Goal: Task Accomplishment & Management: Use online tool/utility

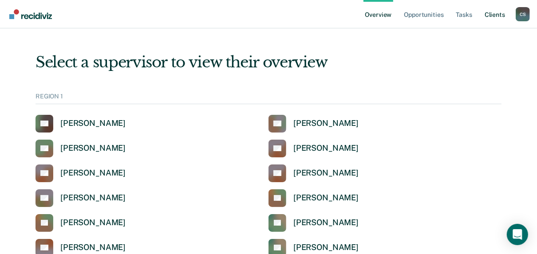
click at [493, 17] on link "Client s" at bounding box center [495, 14] width 24 height 28
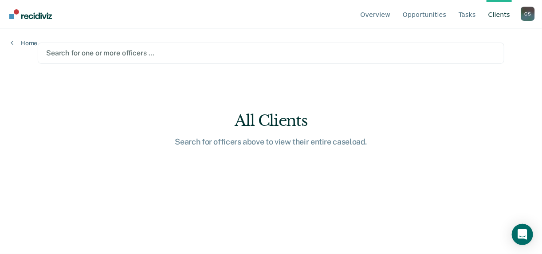
click at [90, 54] on div at bounding box center [271, 53] width 450 height 10
click at [499, 15] on link "Client s" at bounding box center [499, 14] width 25 height 28
click at [126, 50] on div at bounding box center [271, 53] width 450 height 10
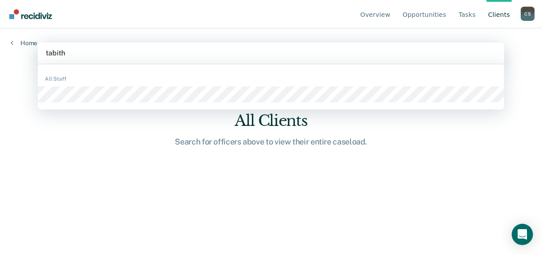
type input "tabitha"
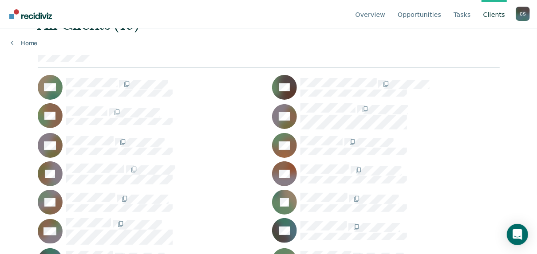
scroll to position [71, 0]
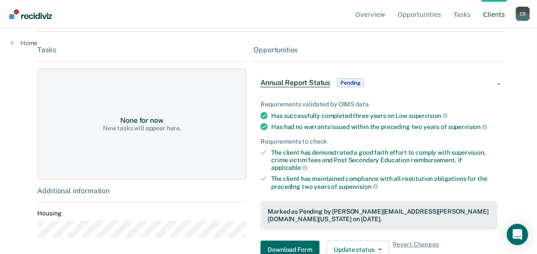
scroll to position [207, 0]
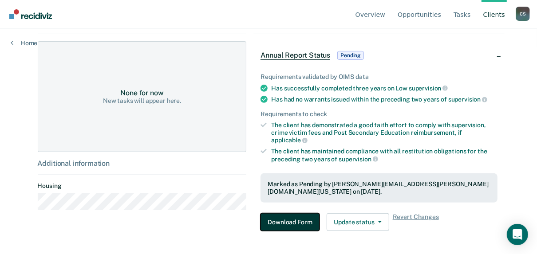
click at [298, 219] on button "Download Form" at bounding box center [289, 222] width 59 height 18
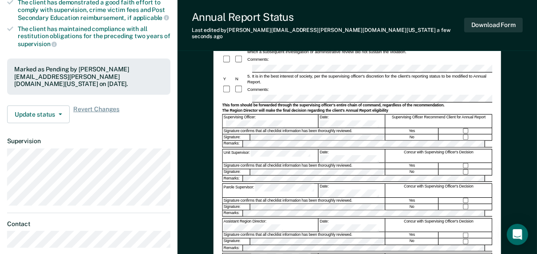
scroll to position [213, 0]
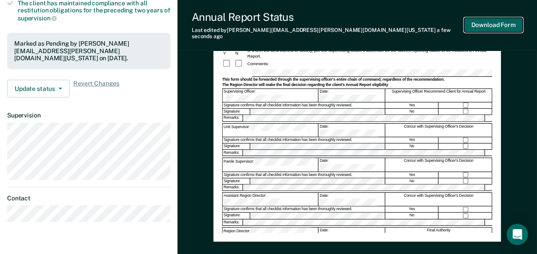
click at [500, 20] on button "Download Form" at bounding box center [493, 25] width 59 height 15
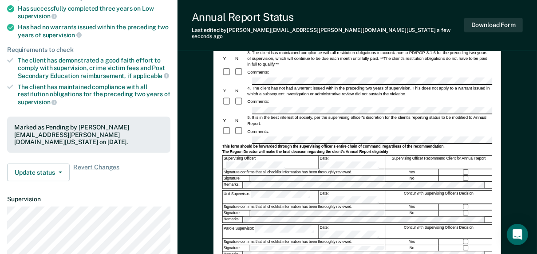
scroll to position [0, 0]
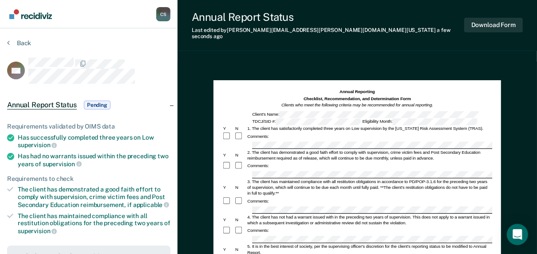
click at [7, 42] on section "Back ME Annual Report Status Pending Requirements validated by OIMS data Has su…" at bounding box center [88, 240] width 177 height 425
click at [27, 41] on button "Back" at bounding box center [19, 43] width 24 height 8
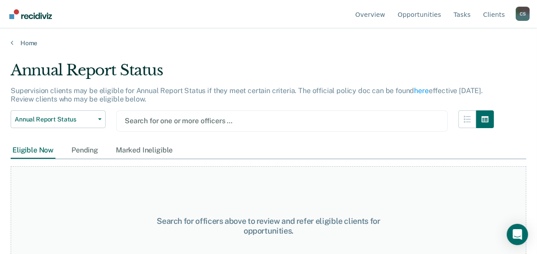
click at [183, 121] on div at bounding box center [282, 121] width 315 height 10
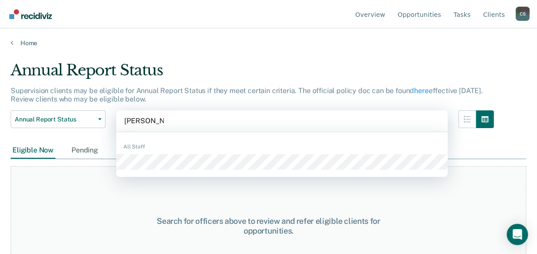
type input "louis shavell"
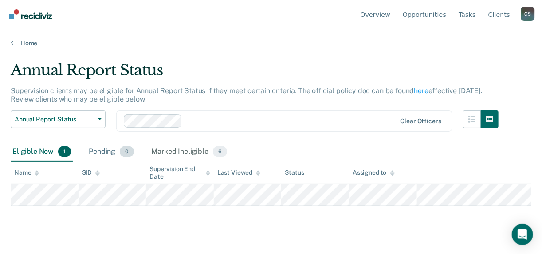
click at [105, 151] on div "Pending 0" at bounding box center [111, 152] width 48 height 20
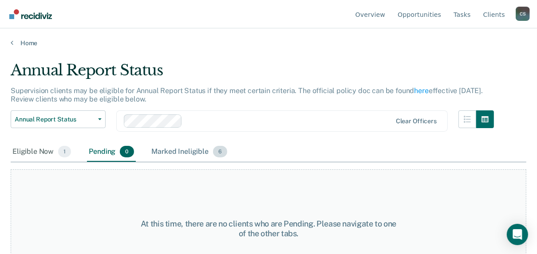
click at [172, 149] on div "Marked Ineligible 6" at bounding box center [189, 152] width 79 height 20
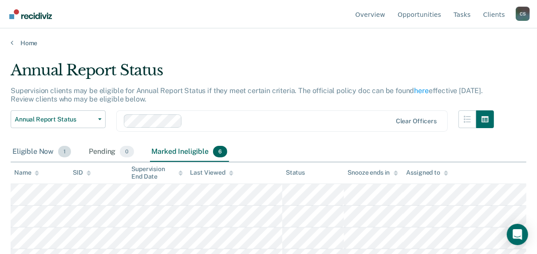
click at [32, 153] on div "Eligible Now 1" at bounding box center [42, 152] width 62 height 20
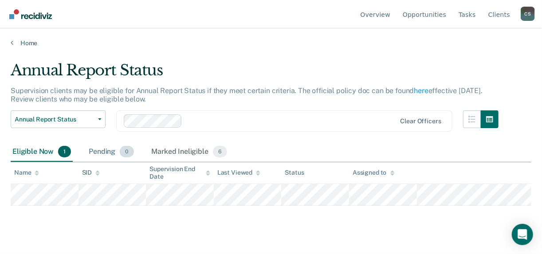
click at [101, 153] on div "Pending 0" at bounding box center [111, 152] width 48 height 20
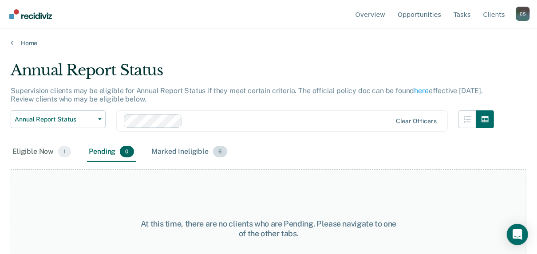
click at [175, 152] on div "Marked Ineligible 6" at bounding box center [189, 152] width 79 height 20
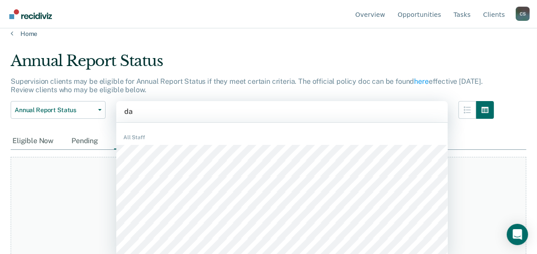
scroll to position [10, 0]
type input "[PERSON_NAME]"
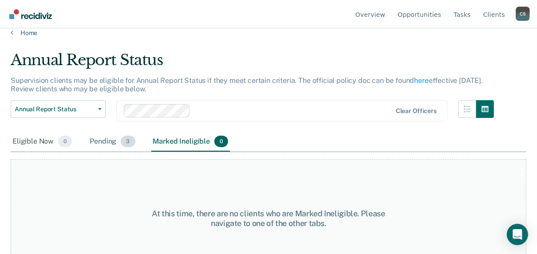
click at [100, 142] on div "Pending 3" at bounding box center [112, 142] width 49 height 20
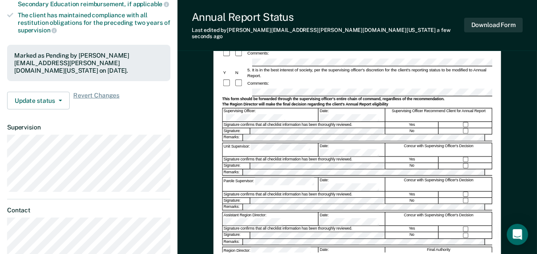
scroll to position [213, 0]
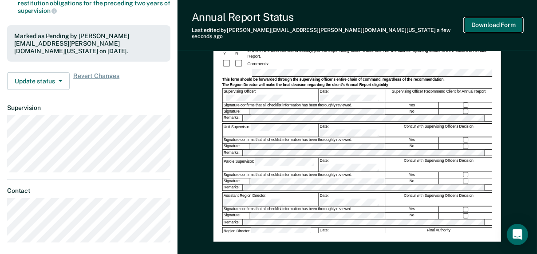
click at [499, 25] on button "Download Form" at bounding box center [493, 25] width 59 height 15
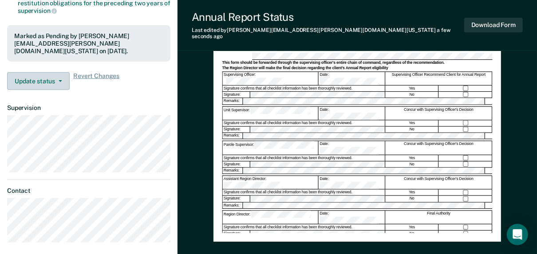
scroll to position [0, 0]
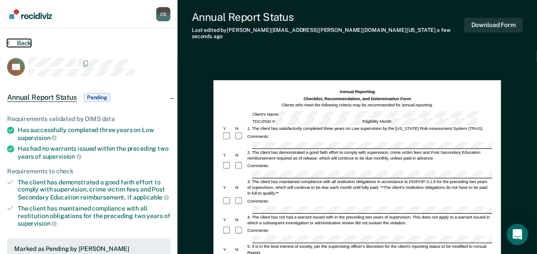
click at [22, 44] on button "Back" at bounding box center [19, 43] width 24 height 8
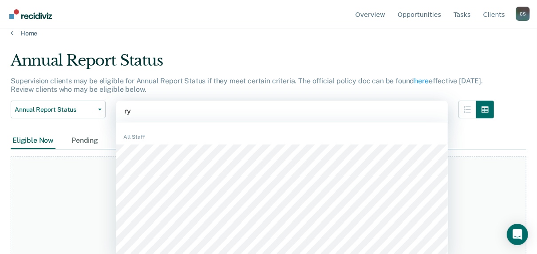
scroll to position [10, 0]
type input "ryan"
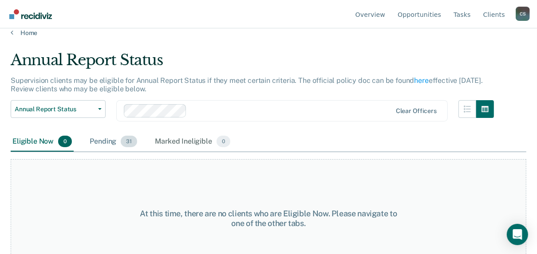
click at [107, 141] on div "Pending 31" at bounding box center [113, 142] width 51 height 20
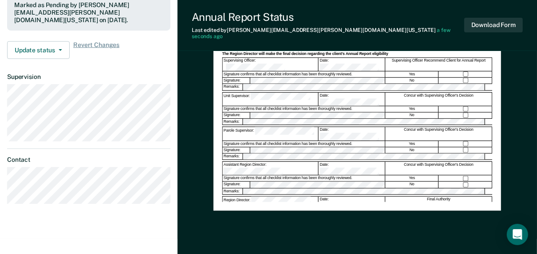
scroll to position [248, 0]
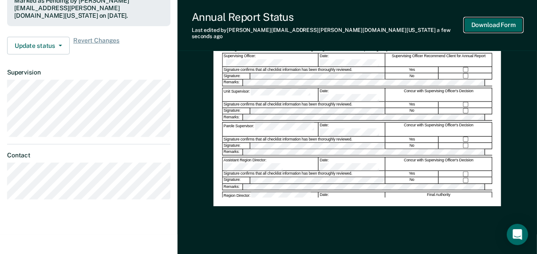
click at [483, 18] on button "Download Form" at bounding box center [493, 25] width 59 height 15
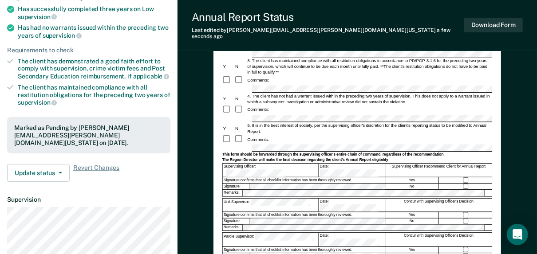
scroll to position [0, 0]
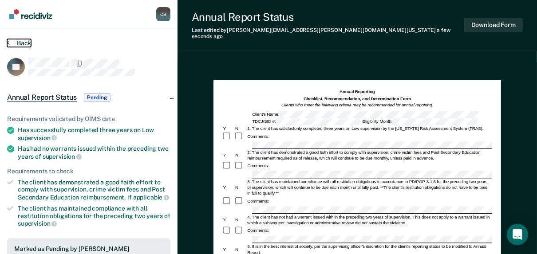
click at [24, 44] on button "Back" at bounding box center [19, 43] width 24 height 8
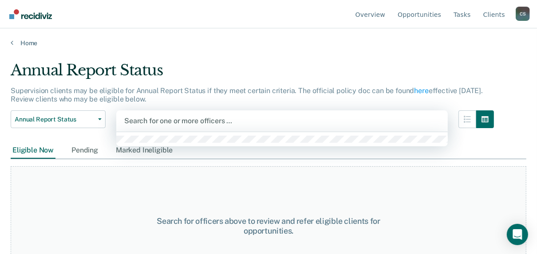
click at [179, 121] on div at bounding box center [281, 121] width 315 height 10
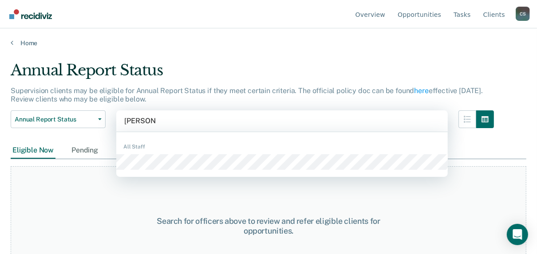
type input "david blac"
click at [164, 170] on div "All Staff" at bounding box center [281, 155] width 331 height 38
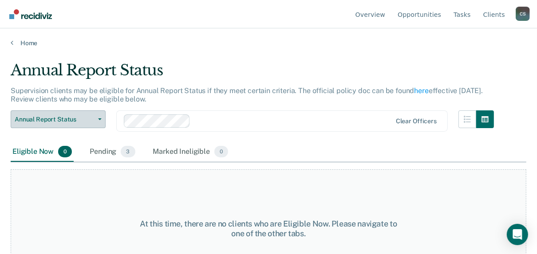
click at [44, 118] on span "Annual Report Status" at bounding box center [55, 120] width 80 height 8
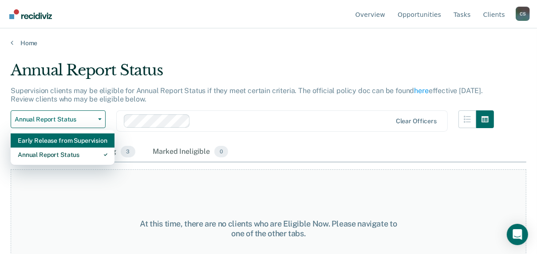
click at [42, 139] on div "Early Release from Supervision" at bounding box center [63, 141] width 90 height 14
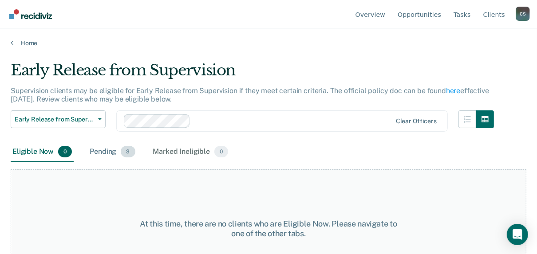
click at [103, 150] on div "Pending 3" at bounding box center [112, 152] width 49 height 20
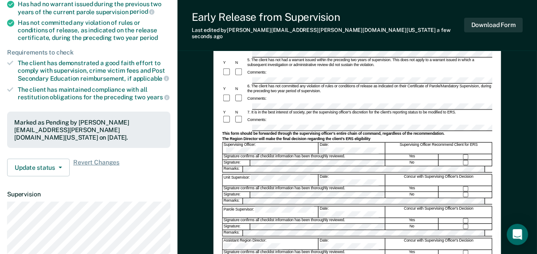
scroll to position [177, 0]
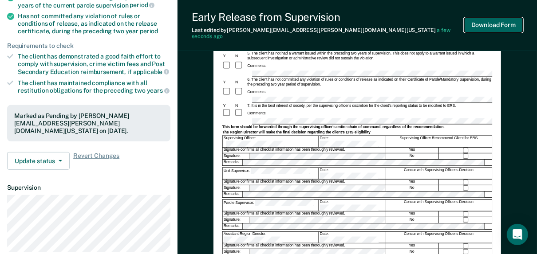
click at [493, 21] on button "Download Form" at bounding box center [493, 25] width 59 height 15
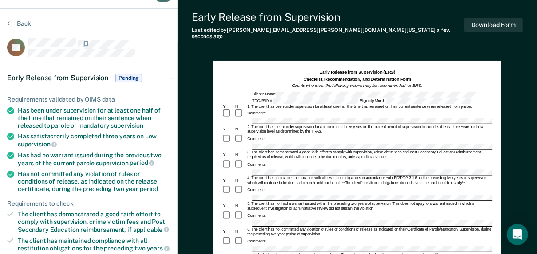
scroll to position [0, 0]
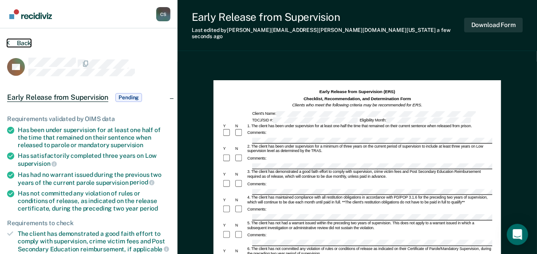
click at [24, 43] on button "Back" at bounding box center [19, 43] width 24 height 8
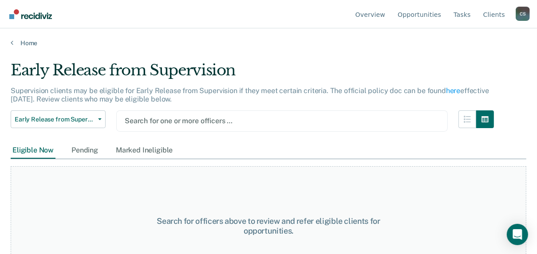
click at [182, 121] on div at bounding box center [282, 121] width 315 height 10
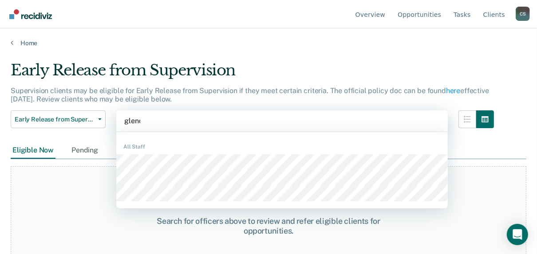
type input "glenda"
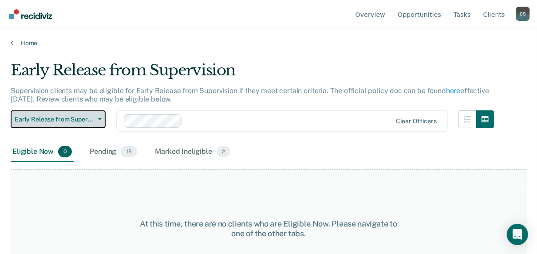
click at [43, 116] on span "Early Release from Supervision" at bounding box center [55, 120] width 80 height 8
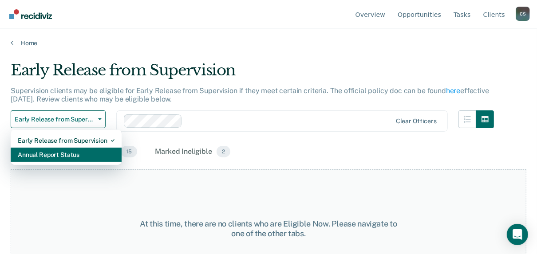
click at [42, 154] on div "Annual Report Status" at bounding box center [66, 155] width 97 height 14
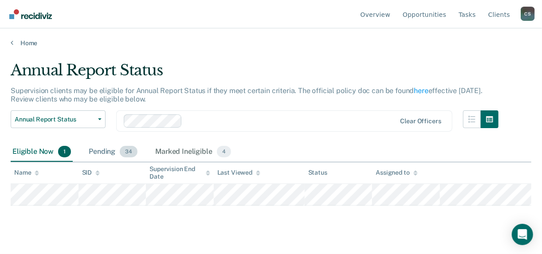
click at [101, 151] on div "Pending 34" at bounding box center [113, 152] width 52 height 20
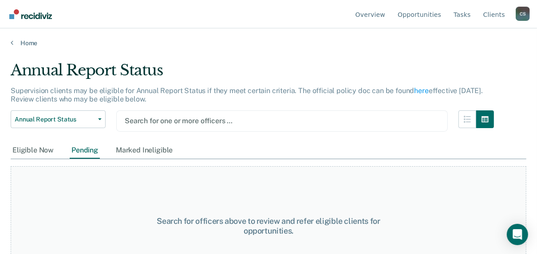
click at [166, 120] on div at bounding box center [282, 121] width 315 height 10
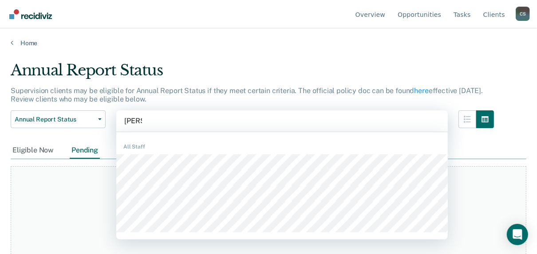
type input "ryan pi"
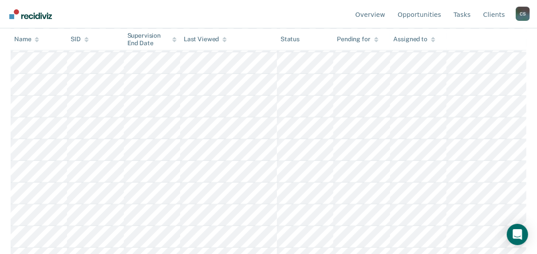
scroll to position [319, 0]
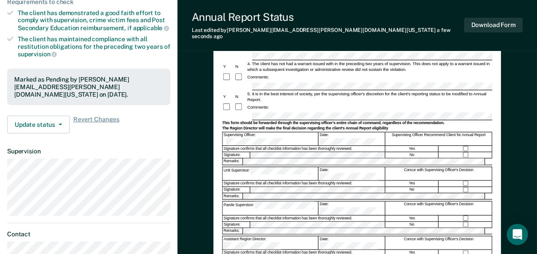
scroll to position [177, 0]
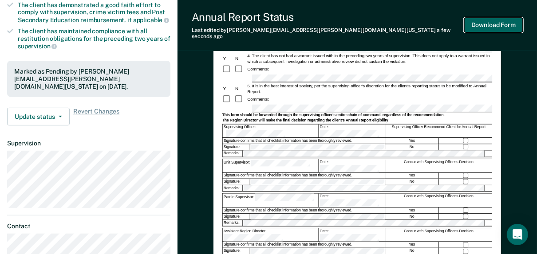
click at [490, 22] on button "Download Form" at bounding box center [493, 25] width 59 height 15
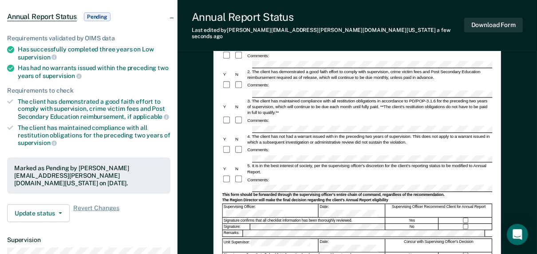
scroll to position [0, 0]
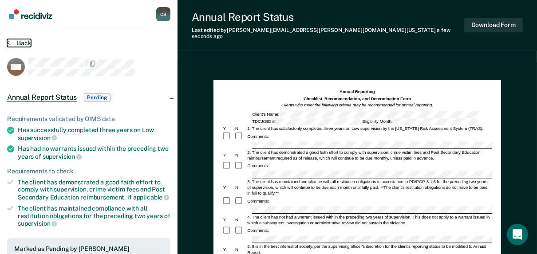
click at [21, 42] on button "Back" at bounding box center [19, 43] width 24 height 8
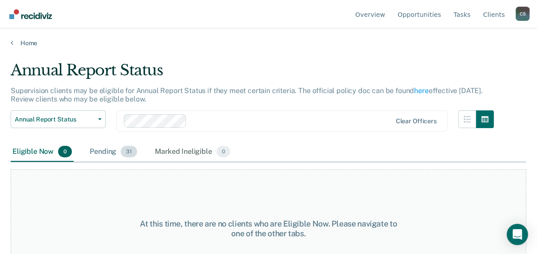
click at [105, 153] on div "Pending 31" at bounding box center [113, 152] width 51 height 20
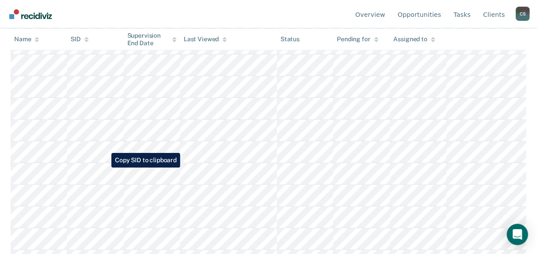
scroll to position [355, 0]
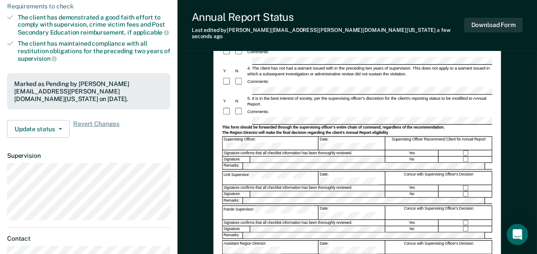
scroll to position [177, 0]
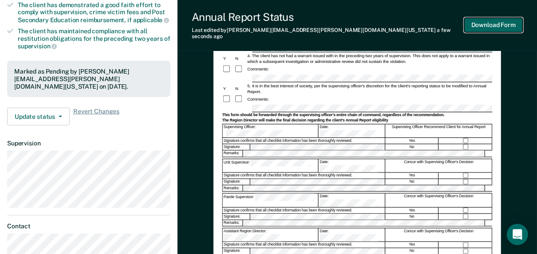
click at [494, 24] on button "Download Form" at bounding box center [493, 25] width 59 height 15
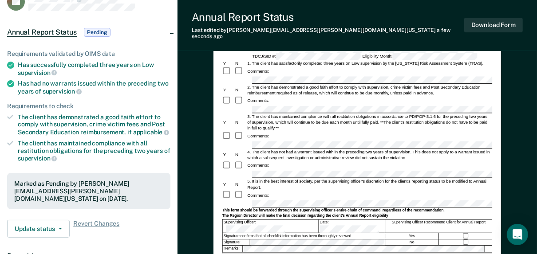
scroll to position [0, 0]
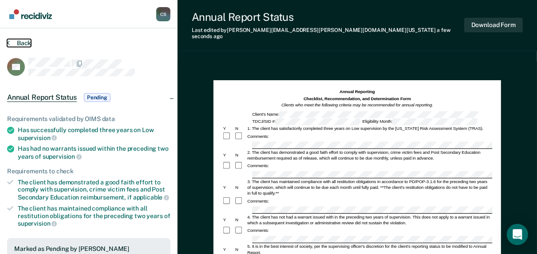
click at [24, 40] on button "Back" at bounding box center [19, 43] width 24 height 8
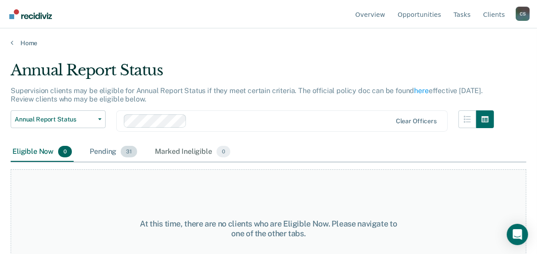
click at [110, 150] on div "Pending 31" at bounding box center [113, 152] width 51 height 20
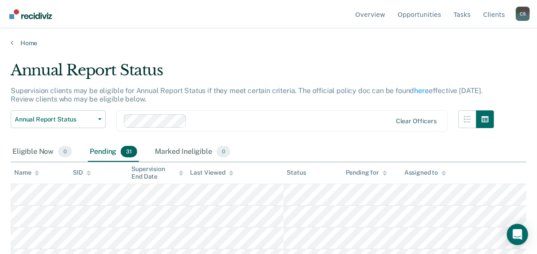
click at [196, 118] on div at bounding box center [290, 121] width 201 height 10
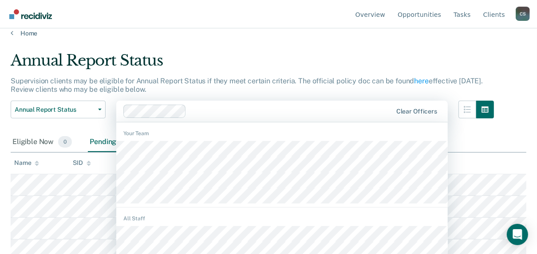
scroll to position [10, 0]
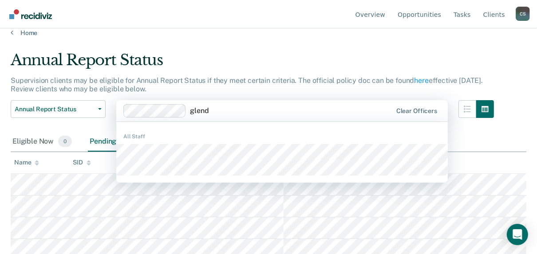
type input "glenda"
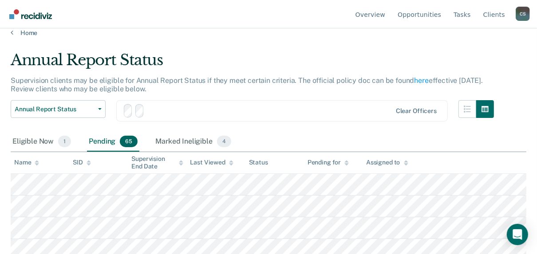
click at [109, 141] on div "Pending 65" at bounding box center [113, 142] width 52 height 20
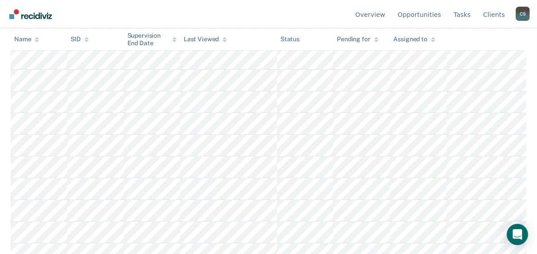
scroll to position [64, 0]
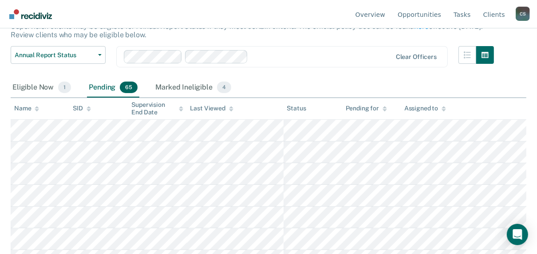
click at [270, 58] on div at bounding box center [321, 56] width 139 height 10
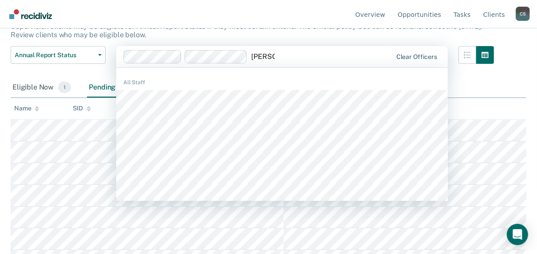
type input "jennifer"
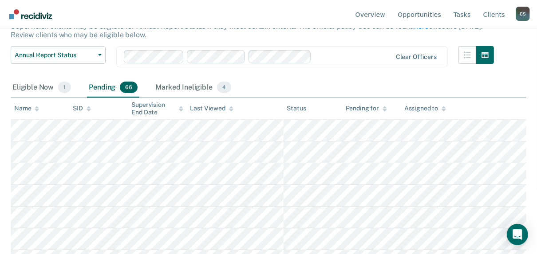
click at [98, 87] on div "Pending 66" at bounding box center [113, 88] width 52 height 20
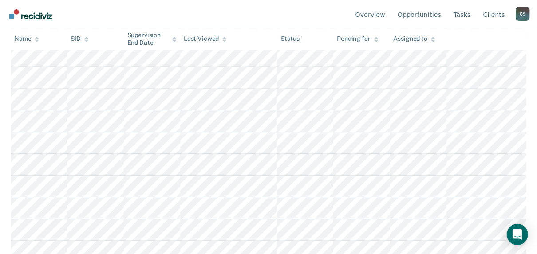
scroll to position [1306, 0]
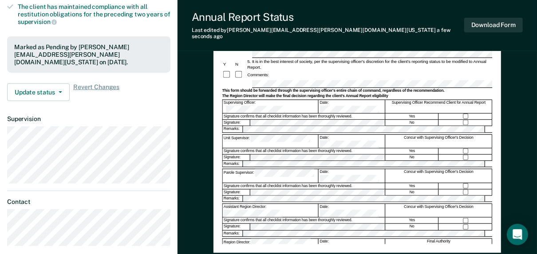
scroll to position [213, 0]
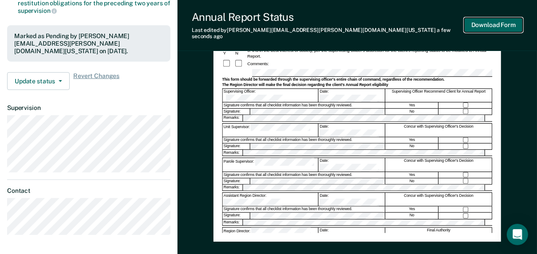
click at [509, 18] on button "Download Form" at bounding box center [493, 25] width 59 height 15
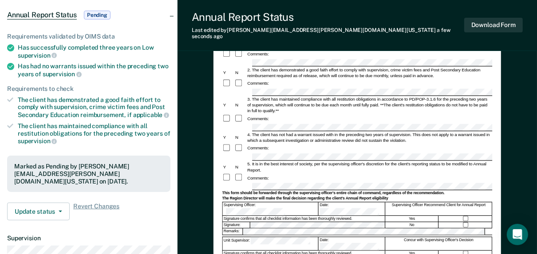
scroll to position [0, 0]
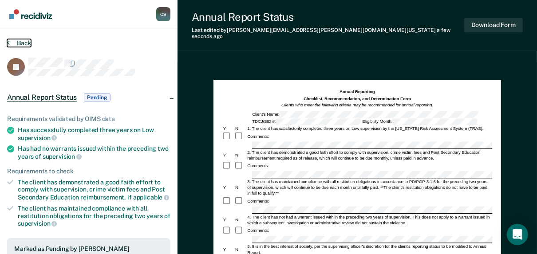
click at [16, 41] on button "Back" at bounding box center [19, 43] width 24 height 8
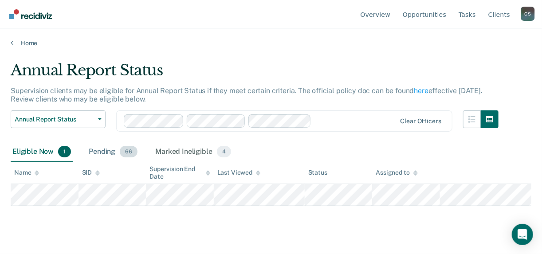
click at [101, 152] on div "Pending 66" at bounding box center [113, 152] width 52 height 20
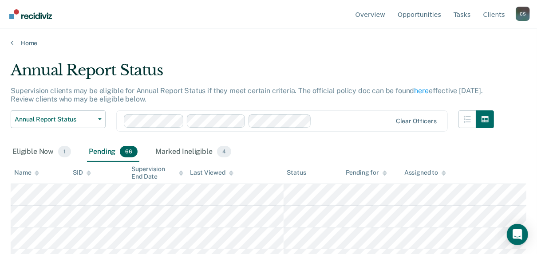
click at [24, 172] on div "Name" at bounding box center [26, 173] width 25 height 8
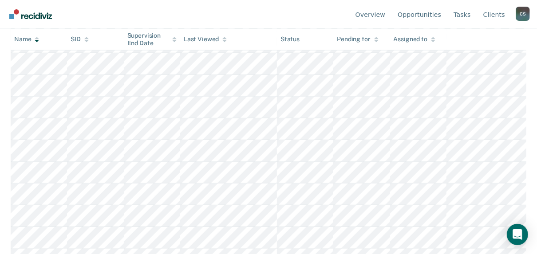
scroll to position [674, 0]
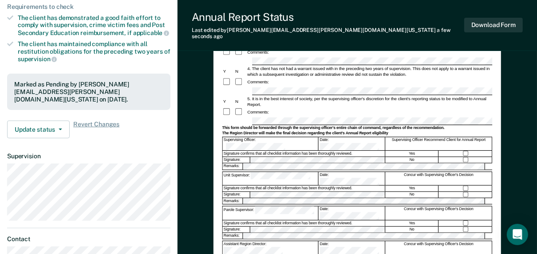
scroll to position [177, 0]
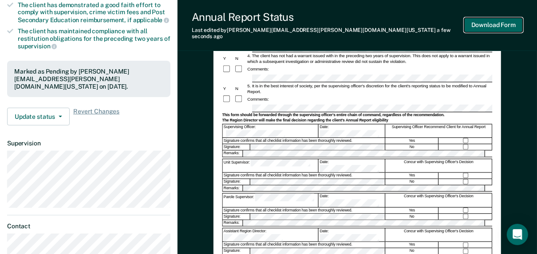
click at [493, 20] on button "Download Form" at bounding box center [493, 25] width 59 height 15
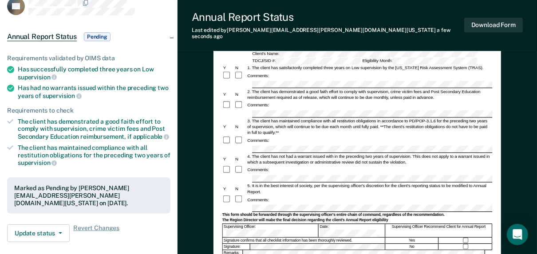
scroll to position [0, 0]
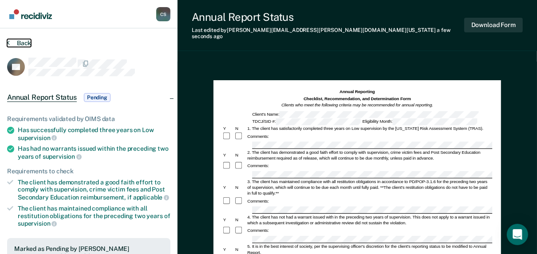
click at [24, 43] on button "Back" at bounding box center [19, 43] width 24 height 8
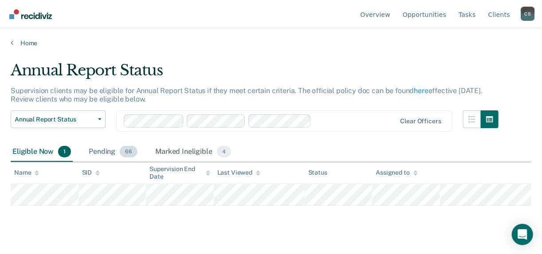
click at [103, 149] on div "Pending 66" at bounding box center [113, 152] width 52 height 20
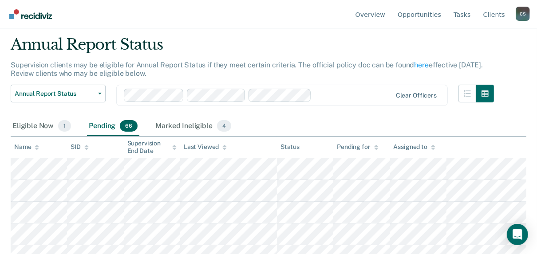
scroll to position [35, 0]
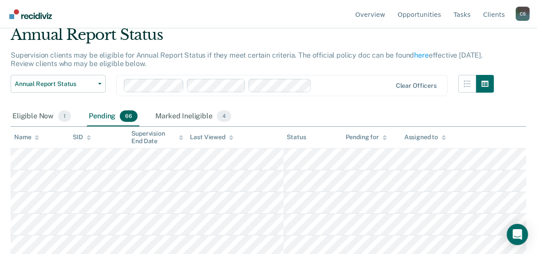
click at [24, 135] on div "Name" at bounding box center [26, 138] width 25 height 8
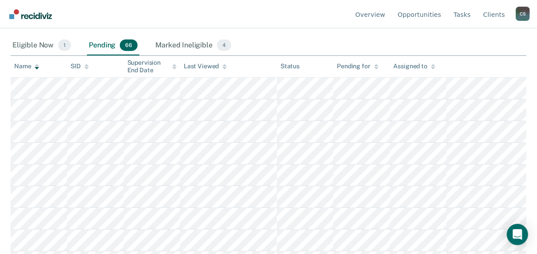
scroll to position [0, 0]
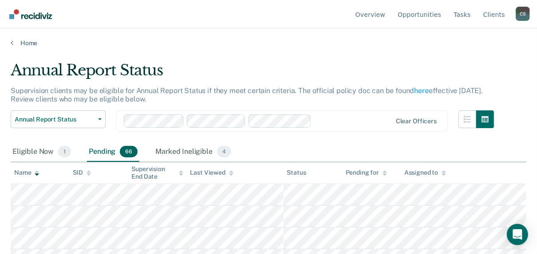
click at [319, 120] on div at bounding box center [353, 121] width 76 height 10
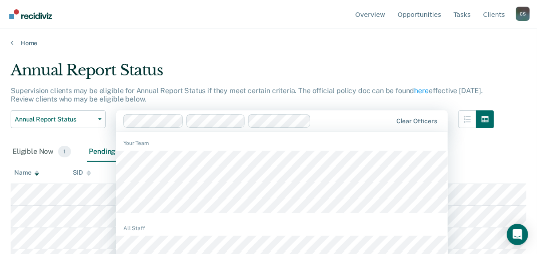
scroll to position [10, 0]
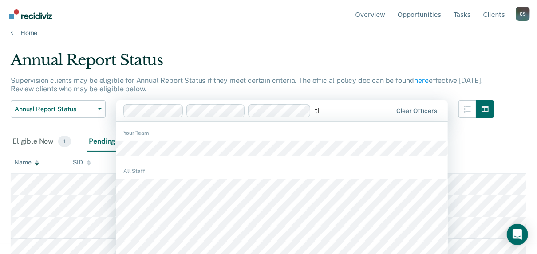
type input "tim"
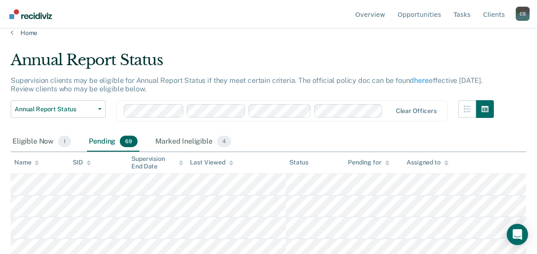
click at [26, 161] on div "Name" at bounding box center [26, 163] width 25 height 8
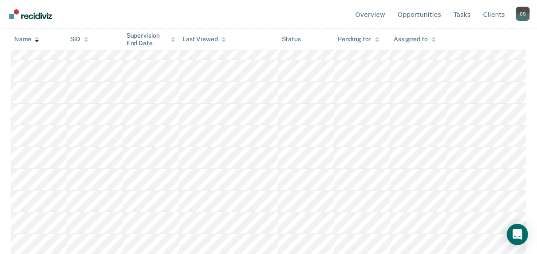
scroll to position [543, 0]
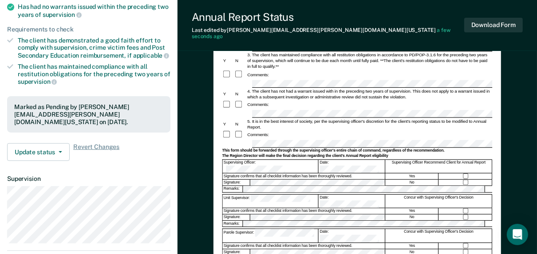
scroll to position [142, 0]
click at [495, 26] on button "Download Form" at bounding box center [493, 25] width 59 height 15
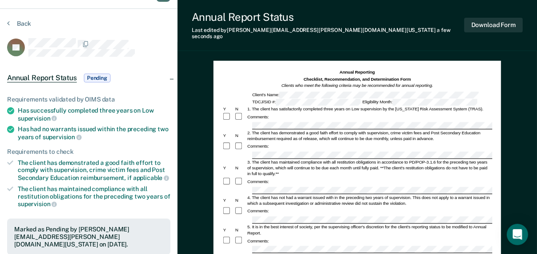
scroll to position [0, 0]
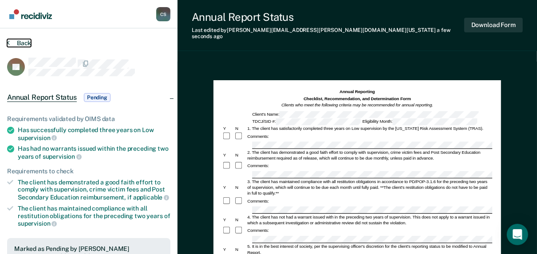
click at [22, 41] on button "Back" at bounding box center [19, 43] width 24 height 8
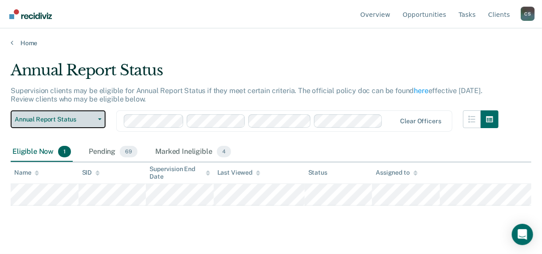
click at [43, 124] on button "Annual Report Status" at bounding box center [58, 119] width 95 height 18
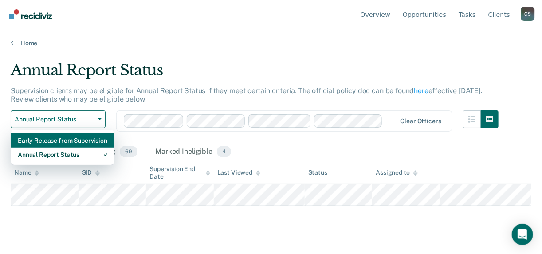
click at [43, 143] on div "Early Release from Supervision" at bounding box center [63, 141] width 90 height 14
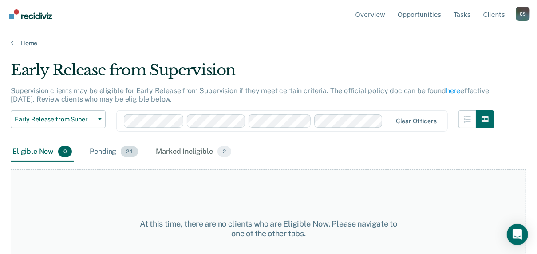
click at [99, 149] on div "Pending 24" at bounding box center [114, 152] width 52 height 20
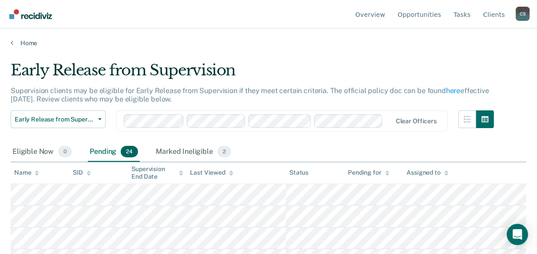
click at [23, 172] on div "Name" at bounding box center [26, 173] width 25 height 8
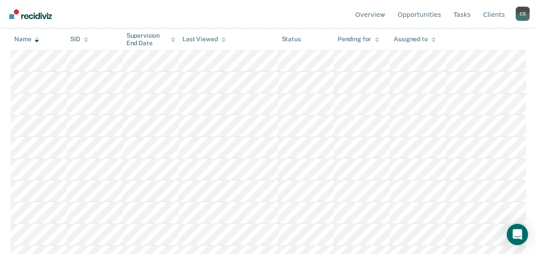
scroll to position [213, 0]
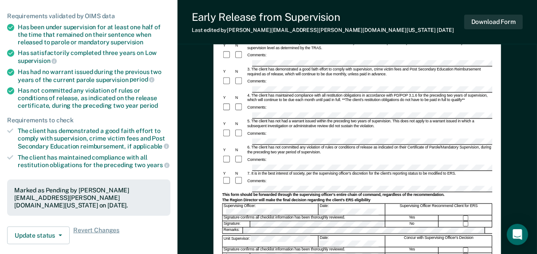
scroll to position [106, 0]
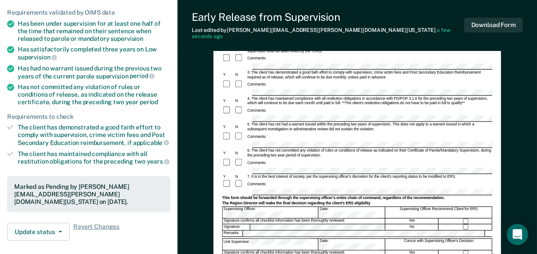
click at [272, 251] on div "Signature confirms all checklist information has been thoroughly reviewed." at bounding box center [304, 253] width 162 height 5
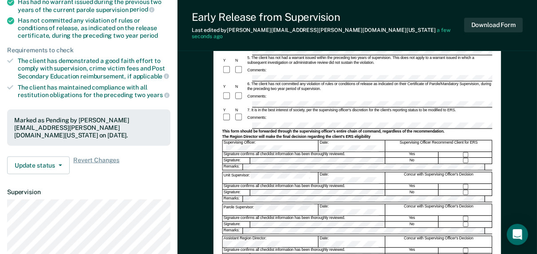
scroll to position [177, 0]
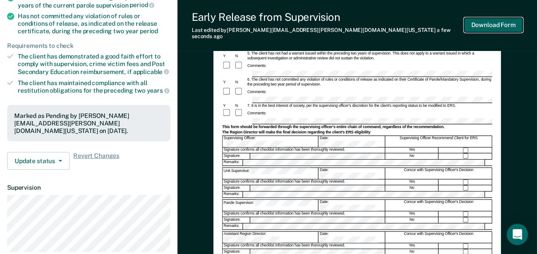
click at [501, 19] on button "Download Form" at bounding box center [493, 25] width 59 height 15
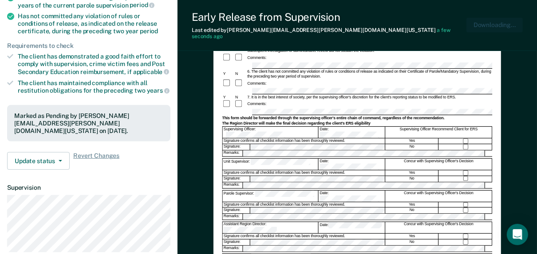
scroll to position [0, 0]
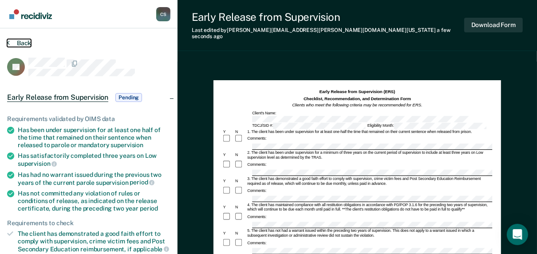
click at [18, 44] on button "Back" at bounding box center [19, 43] width 24 height 8
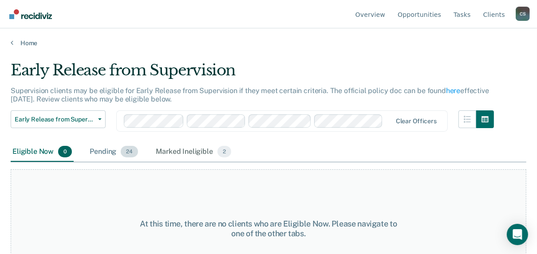
click at [105, 149] on div "Pending 24" at bounding box center [114, 152] width 52 height 20
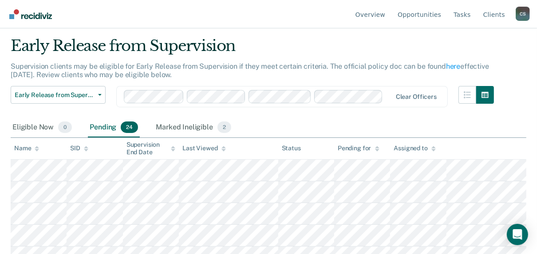
scroll to position [35, 0]
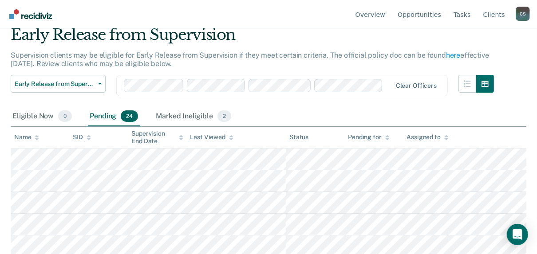
click at [20, 137] on div "Name" at bounding box center [26, 138] width 25 height 8
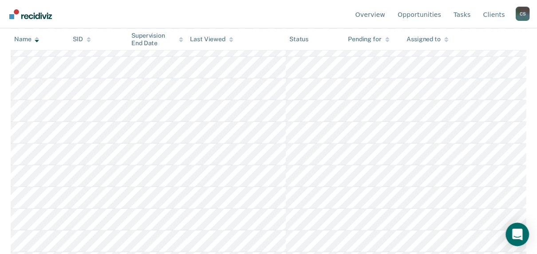
scroll to position [319, 0]
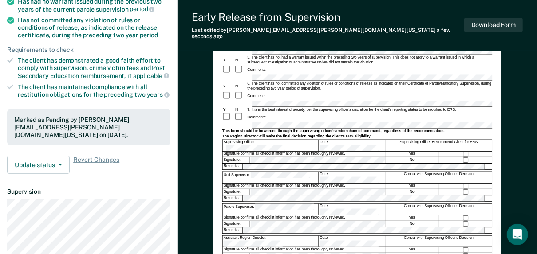
scroll to position [177, 0]
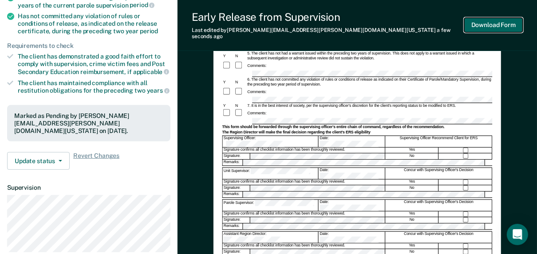
click at [476, 27] on button "Download Form" at bounding box center [493, 25] width 59 height 15
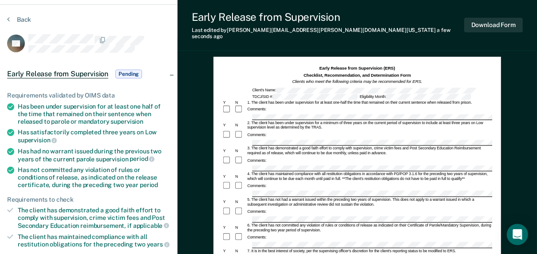
scroll to position [0, 0]
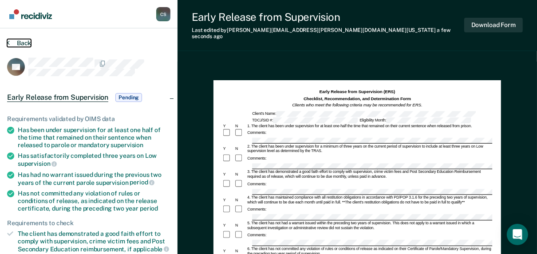
click at [16, 43] on button "Back" at bounding box center [19, 43] width 24 height 8
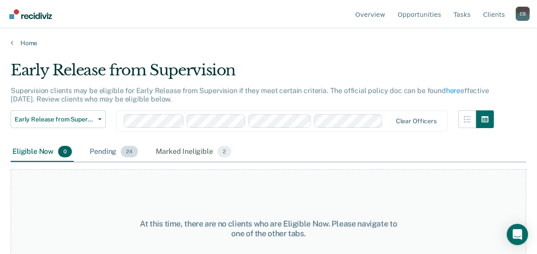
click at [100, 154] on div "Pending 24" at bounding box center [114, 152] width 52 height 20
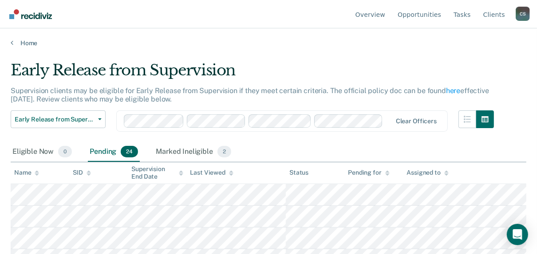
click at [22, 176] on th "Name" at bounding box center [40, 173] width 59 height 22
click at [22, 170] on div "Name" at bounding box center [26, 173] width 25 height 8
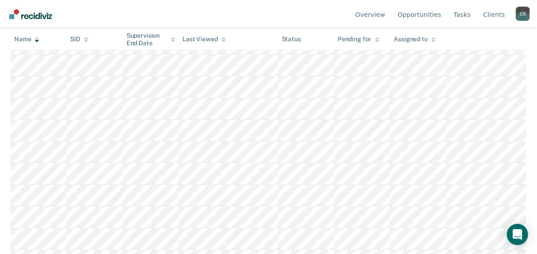
scroll to position [426, 0]
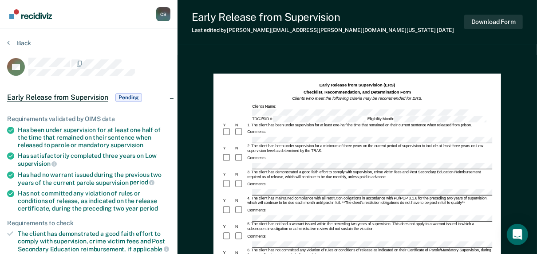
click at [291, 187] on div "Comments:" at bounding box center [357, 188] width 270 height 16
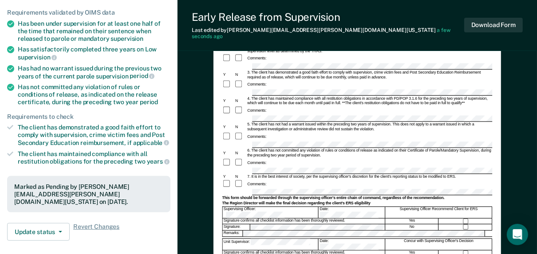
scroll to position [213, 0]
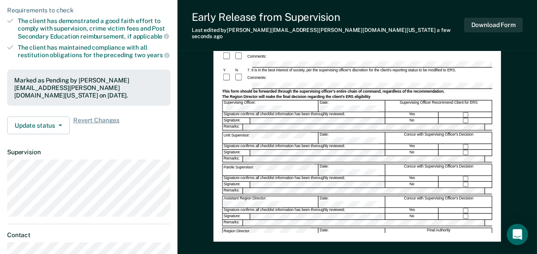
click at [252, 196] on div "Assistant Region Director:" at bounding box center [271, 201] width 96 height 11
click at [258, 239] on div "Signature confirms all checklist information has been thoroughly reviewed. Reco…" at bounding box center [357, 242] width 270 height 6
click at [262, 240] on div "Signature confirms all checklist information has been thoroughly reviewed." at bounding box center [304, 242] width 162 height 5
click at [483, 20] on button "Download Form" at bounding box center [493, 25] width 59 height 15
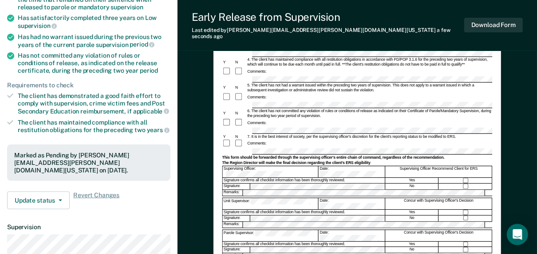
scroll to position [35, 0]
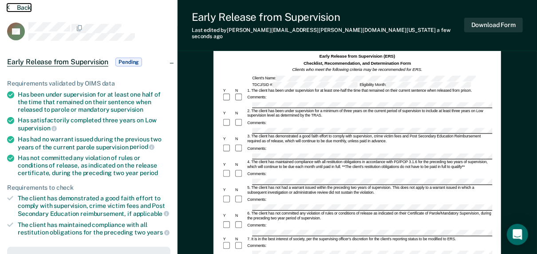
click at [21, 8] on button "Back" at bounding box center [19, 8] width 24 height 8
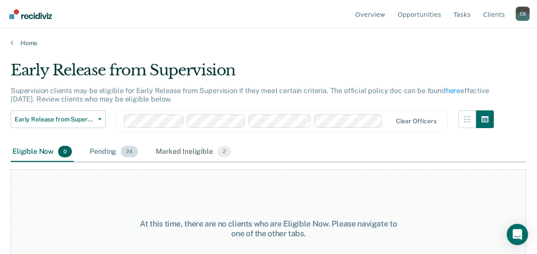
click at [110, 152] on div "Pending 24" at bounding box center [114, 152] width 52 height 20
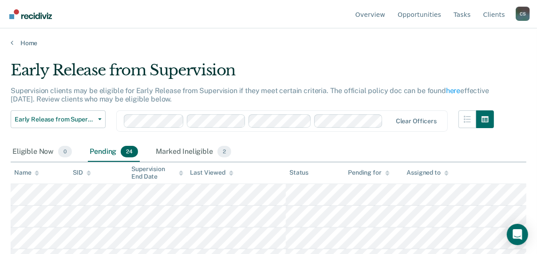
click at [23, 170] on div "Name" at bounding box center [26, 173] width 25 height 8
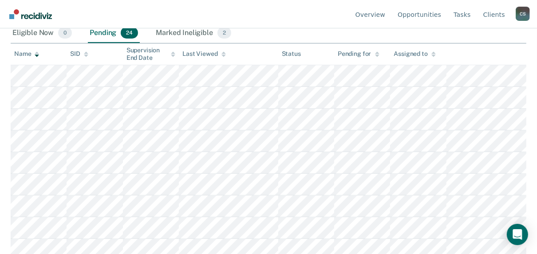
scroll to position [142, 0]
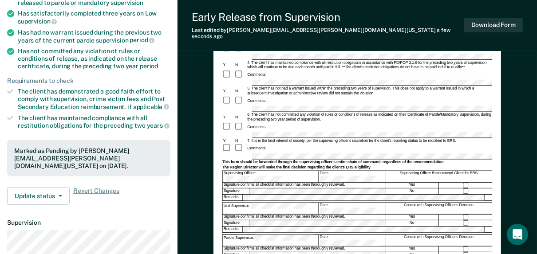
scroll to position [177, 0]
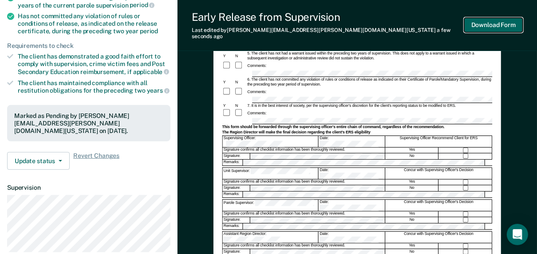
click at [501, 24] on button "Download Form" at bounding box center [493, 25] width 59 height 15
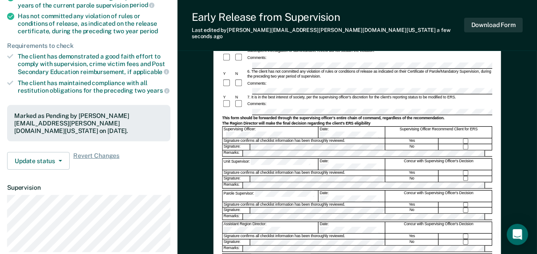
scroll to position [0, 0]
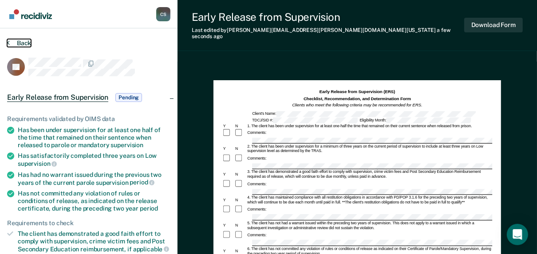
click at [15, 44] on button "Back" at bounding box center [19, 43] width 24 height 8
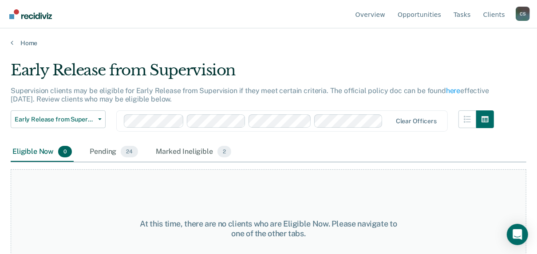
click at [387, 123] on div at bounding box center [388, 121] width 5 height 10
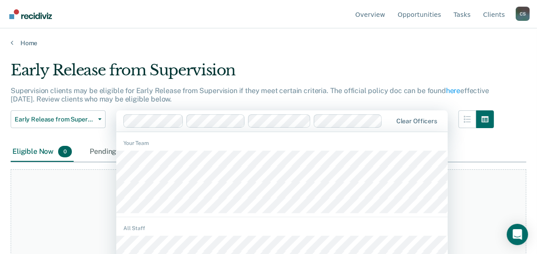
scroll to position [10, 0]
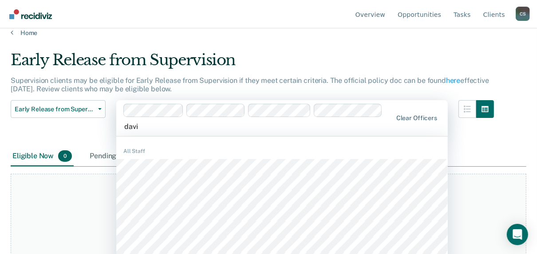
type input "[PERSON_NAME]"
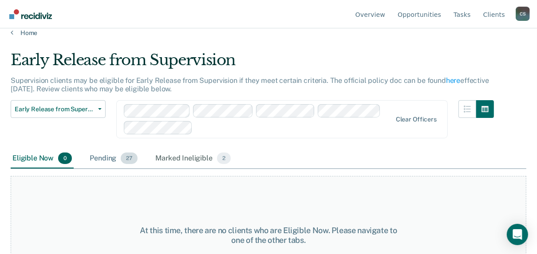
click at [100, 160] on div "Pending 27" at bounding box center [113, 159] width 51 height 20
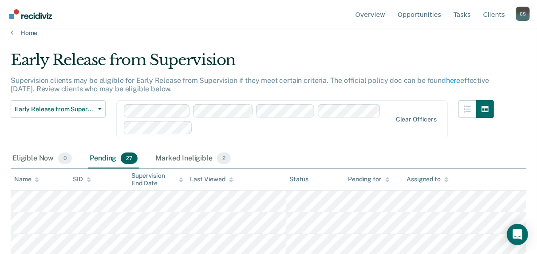
click at [26, 177] on div "Name" at bounding box center [26, 180] width 25 height 8
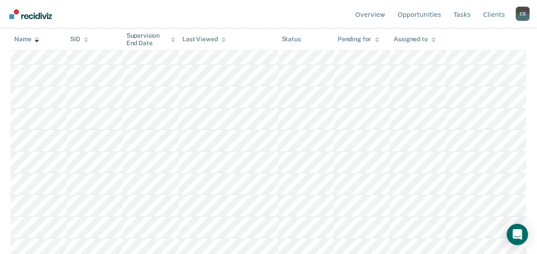
scroll to position [436, 0]
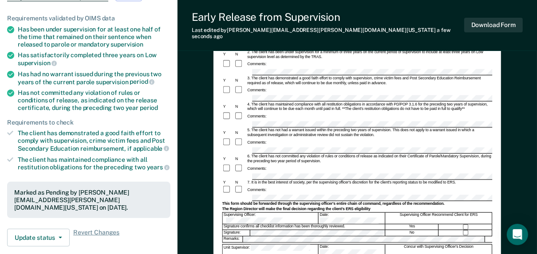
scroll to position [142, 0]
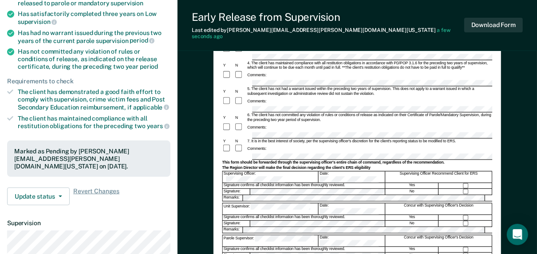
click at [279, 183] on div "Signature confirms all checklist information has been thoroughly reviewed." at bounding box center [304, 185] width 162 height 5
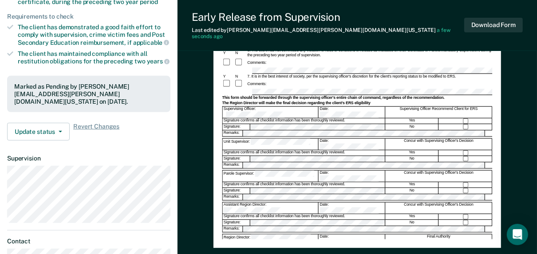
scroll to position [284, 0]
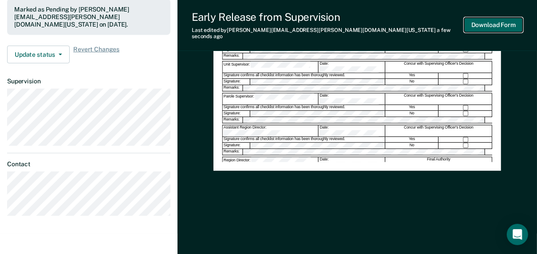
click at [490, 18] on button "Download Form" at bounding box center [493, 25] width 59 height 15
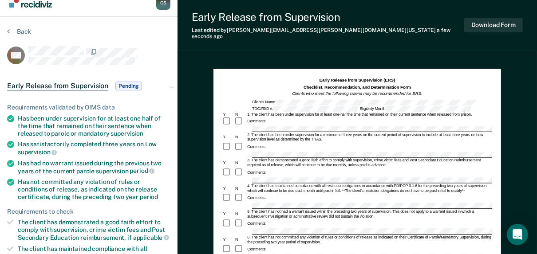
scroll to position [0, 0]
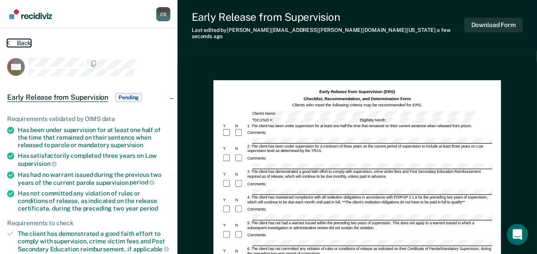
click at [17, 44] on button "Back" at bounding box center [19, 43] width 24 height 8
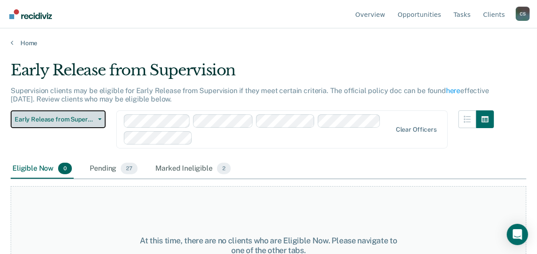
click at [47, 122] on span "Early Release from Supervision" at bounding box center [55, 120] width 80 height 8
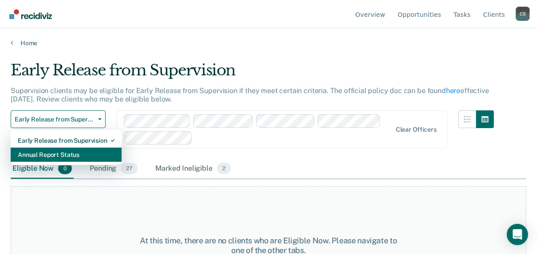
click at [37, 155] on div "Annual Report Status" at bounding box center [66, 155] width 97 height 14
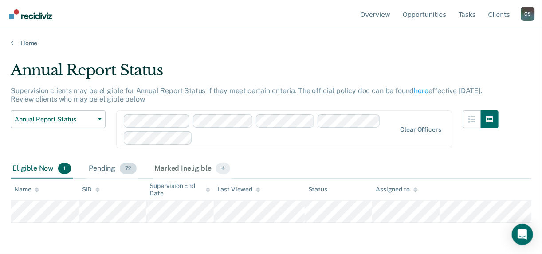
click at [92, 168] on div "Pending 72" at bounding box center [112, 169] width 51 height 20
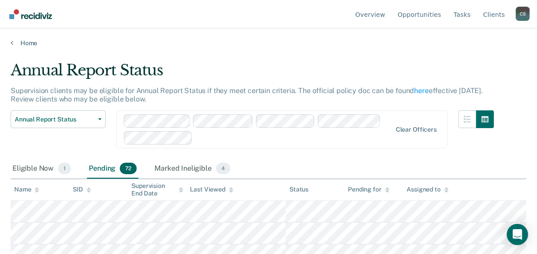
click at [18, 188] on div "Name" at bounding box center [26, 190] width 25 height 8
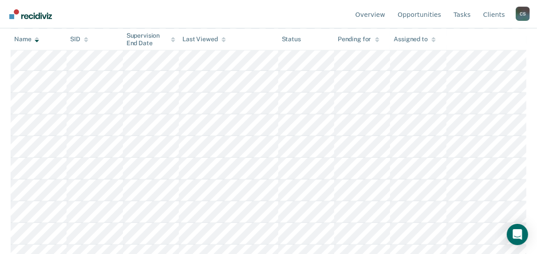
scroll to position [319, 0]
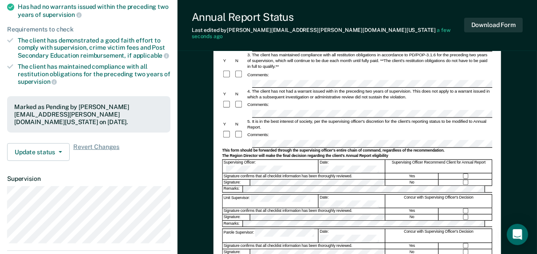
scroll to position [177, 0]
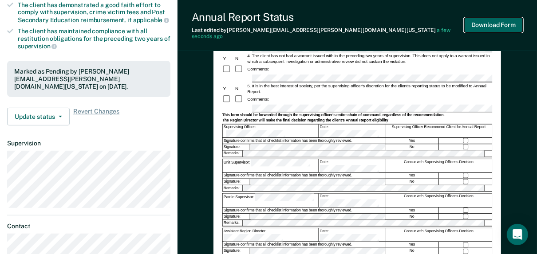
click at [483, 21] on button "Download Form" at bounding box center [493, 25] width 59 height 15
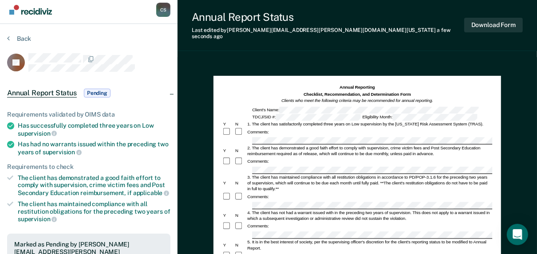
scroll to position [0, 0]
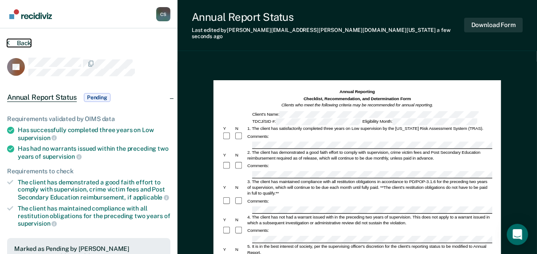
click at [27, 43] on button "Back" at bounding box center [19, 43] width 24 height 8
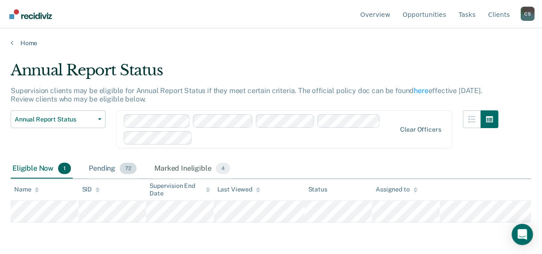
click at [104, 171] on div "Pending 72" at bounding box center [112, 169] width 51 height 20
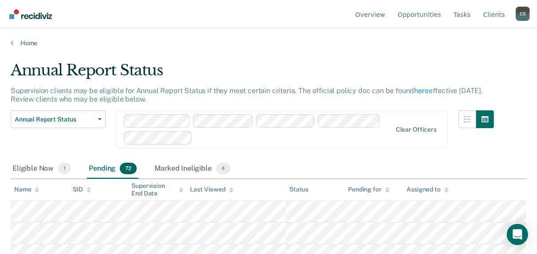
click at [23, 188] on div "Name" at bounding box center [26, 190] width 25 height 8
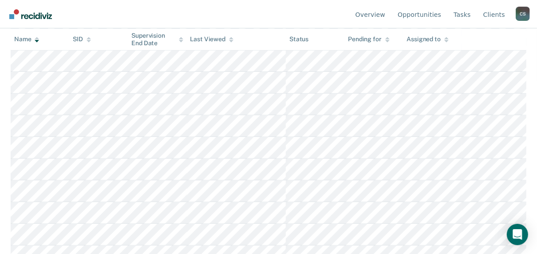
scroll to position [177, 0]
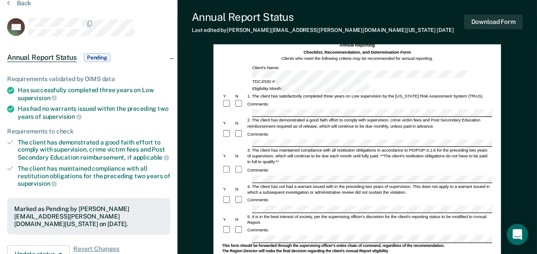
scroll to position [142, 0]
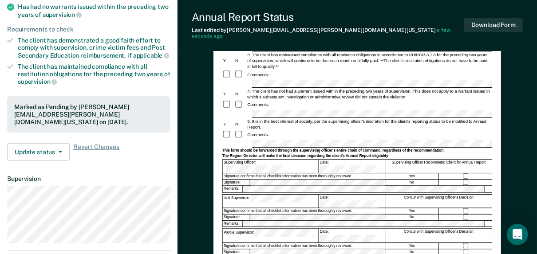
click at [323, 159] on div "Supervising Officer: Date: Supervising Officer Recommend Client for Annual Repo…" at bounding box center [357, 166] width 270 height 14
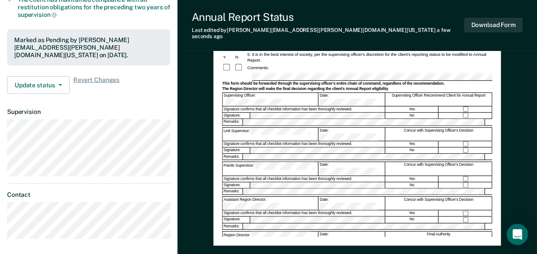
scroll to position [213, 0]
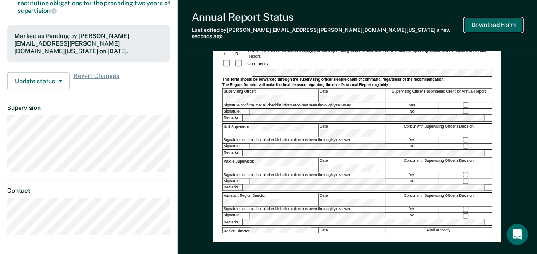
click at [497, 24] on button "Download Form" at bounding box center [493, 25] width 59 height 15
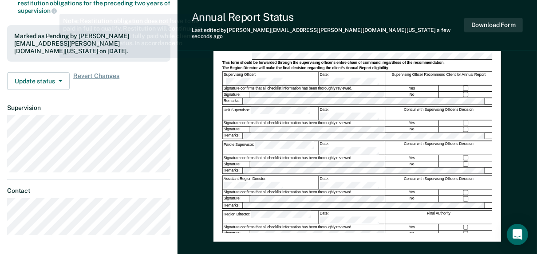
scroll to position [0, 0]
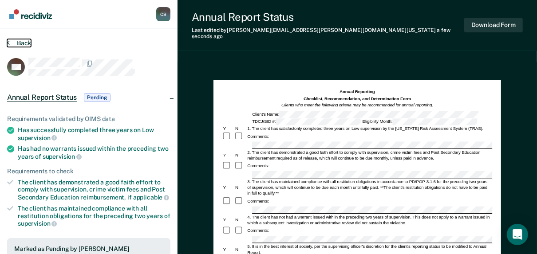
click at [21, 41] on button "Back" at bounding box center [19, 43] width 24 height 8
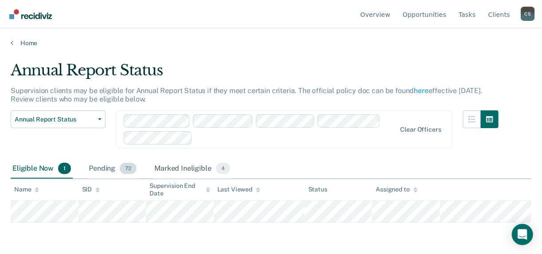
click at [97, 169] on div "Pending 72" at bounding box center [112, 169] width 51 height 20
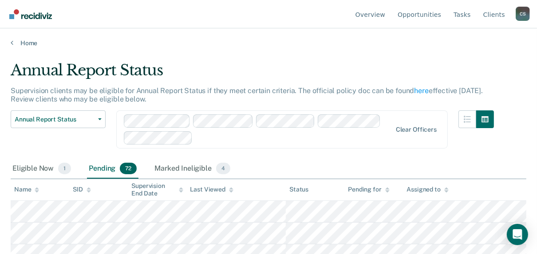
click at [24, 191] on div "Name" at bounding box center [26, 190] width 25 height 8
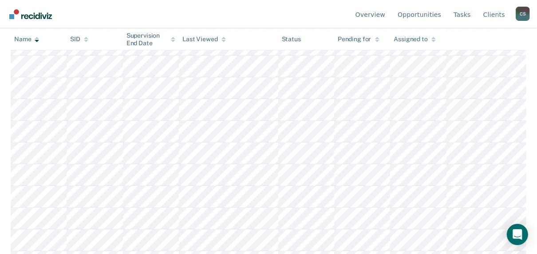
scroll to position [923, 0]
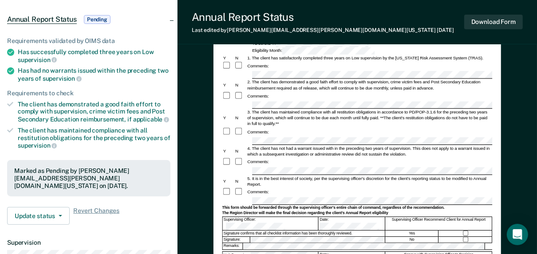
scroll to position [106, 0]
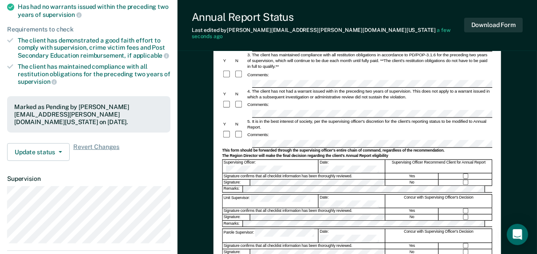
scroll to position [142, 0]
click at [483, 22] on button "Download Form" at bounding box center [493, 25] width 59 height 15
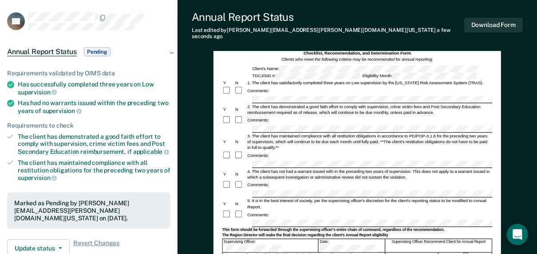
scroll to position [0, 0]
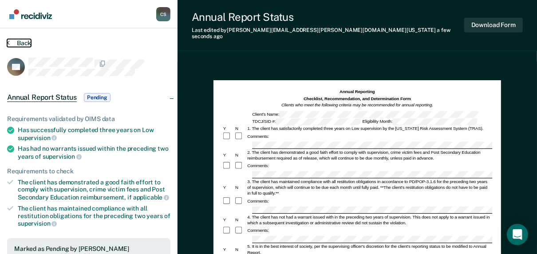
click at [20, 41] on button "Back" at bounding box center [19, 43] width 24 height 8
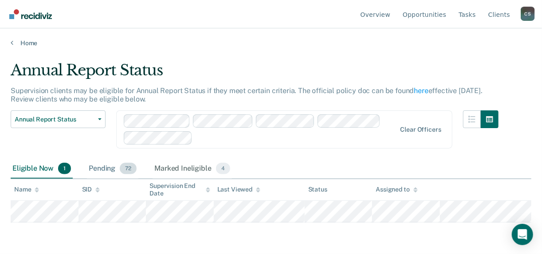
click at [110, 165] on div "Pending 72" at bounding box center [112, 169] width 51 height 20
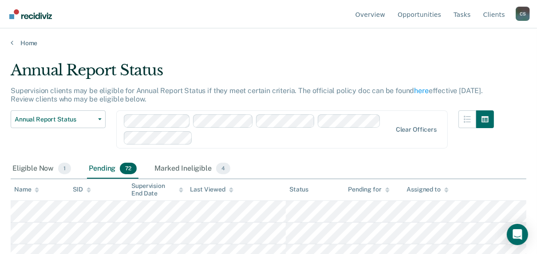
click at [30, 189] on div "Name" at bounding box center [26, 190] width 25 height 8
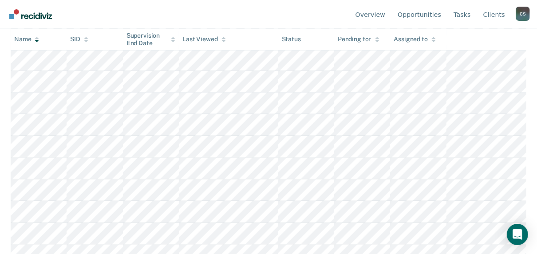
scroll to position [745, 0]
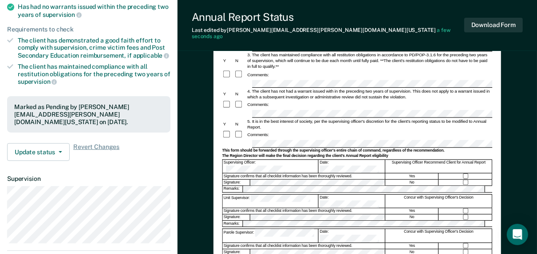
scroll to position [142, 0]
click at [500, 22] on button "Download Form" at bounding box center [493, 25] width 59 height 15
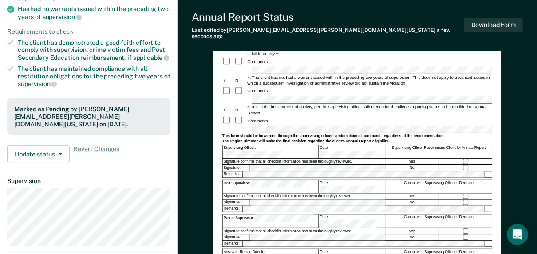
scroll to position [0, 0]
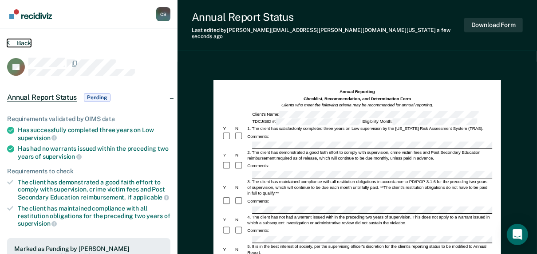
click at [19, 44] on button "Back" at bounding box center [19, 43] width 24 height 8
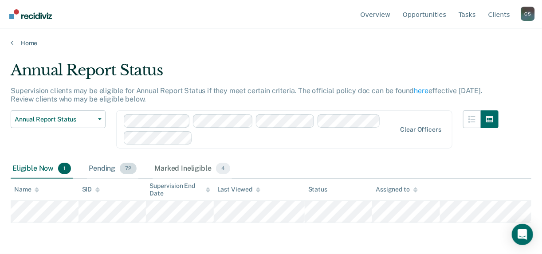
click at [102, 168] on div "Pending 72" at bounding box center [112, 169] width 51 height 20
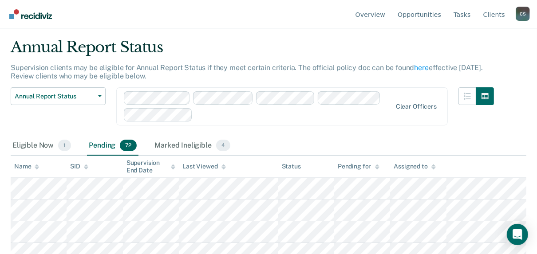
scroll to position [35, 0]
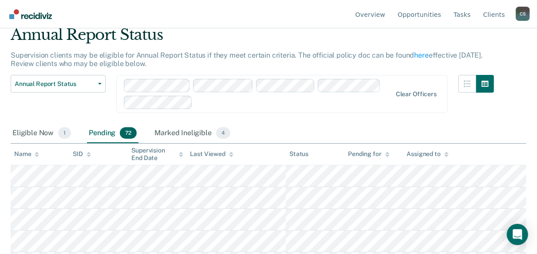
click at [24, 156] on div "Name" at bounding box center [26, 154] width 25 height 8
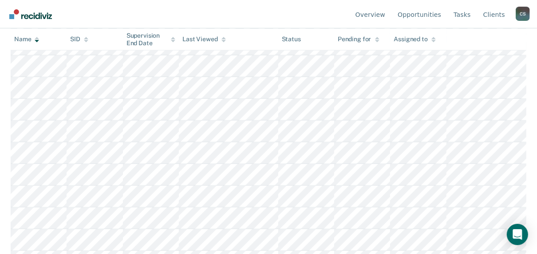
scroll to position [355, 0]
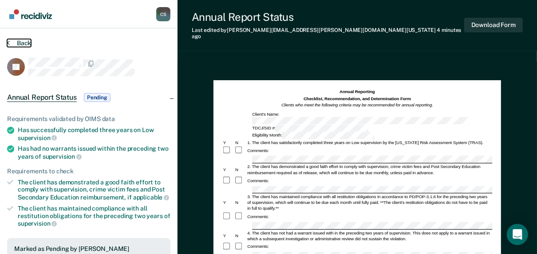
click at [23, 43] on button "Back" at bounding box center [19, 43] width 24 height 8
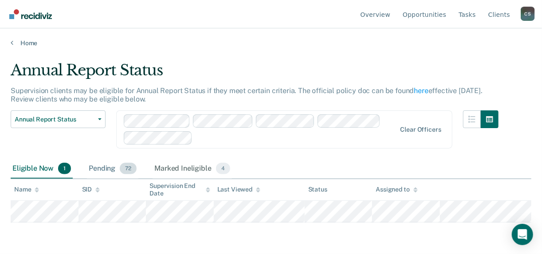
click at [101, 166] on div "Pending 72" at bounding box center [112, 169] width 51 height 20
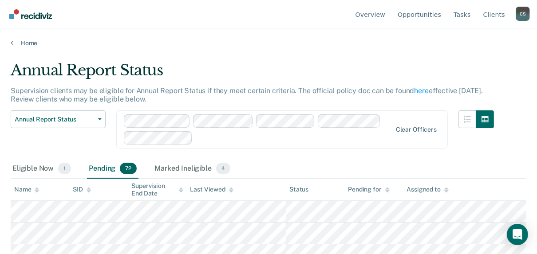
click at [22, 189] on div "Name" at bounding box center [26, 190] width 25 height 8
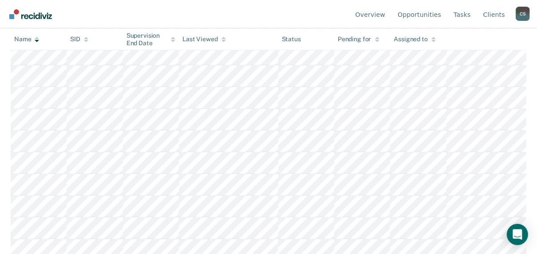
scroll to position [1029, 0]
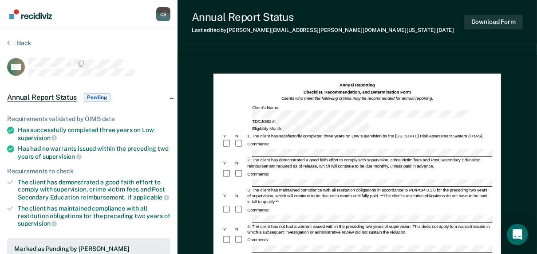
click at [284, 169] on div "Comments:" at bounding box center [357, 173] width 270 height 9
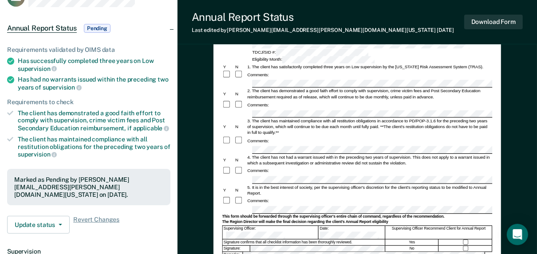
scroll to position [71, 0]
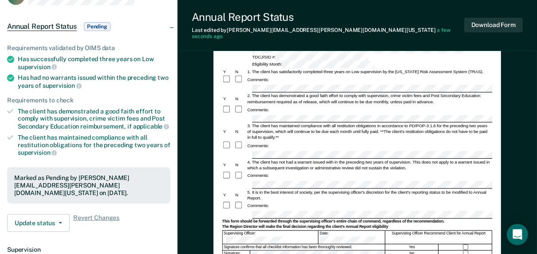
click at [266, 244] on div "Signature confirms that all checklist information has been thoroughly reviewed." at bounding box center [304, 247] width 162 height 6
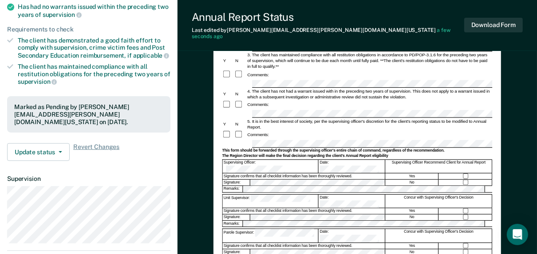
scroll to position [142, 0]
click at [486, 19] on button "Download Form" at bounding box center [493, 25] width 59 height 15
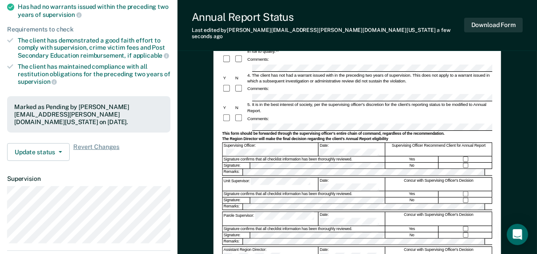
scroll to position [0, 0]
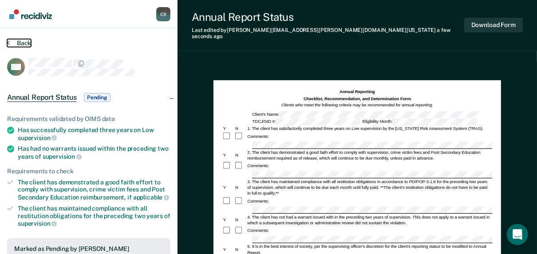
click at [13, 41] on button "Back" at bounding box center [19, 43] width 24 height 8
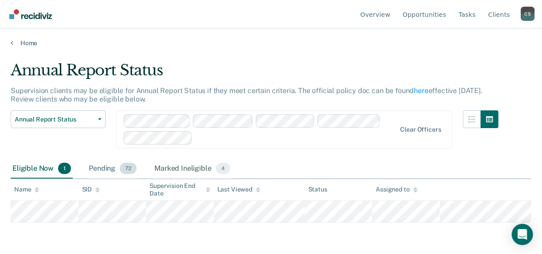
click at [103, 169] on div "Pending 72" at bounding box center [112, 169] width 51 height 20
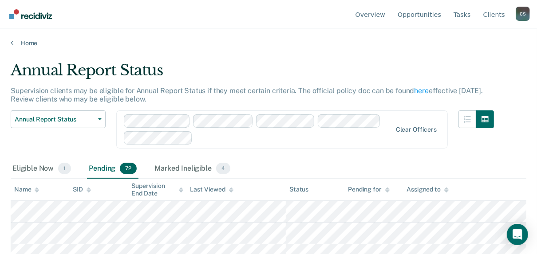
click at [25, 192] on div "Name" at bounding box center [26, 190] width 25 height 8
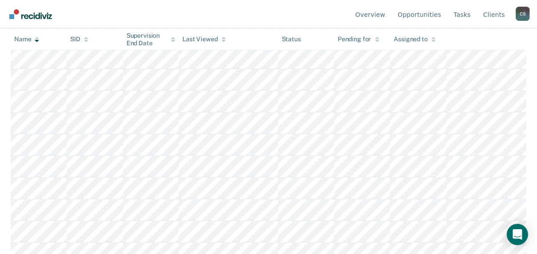
scroll to position [958, 0]
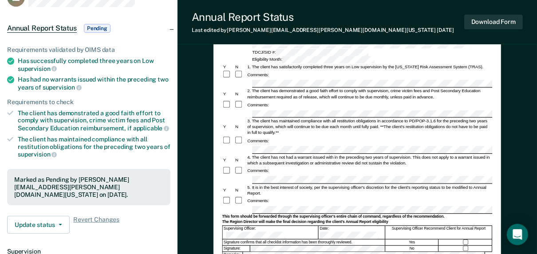
scroll to position [71, 0]
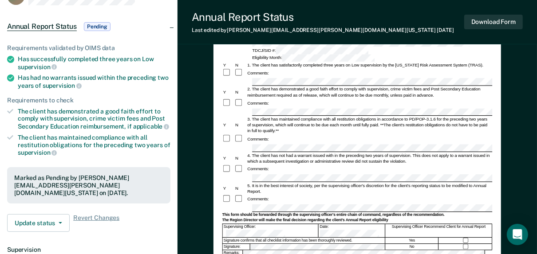
click at [280, 238] on div "Signature confirms that all checklist information has been thoroughly reviewed." at bounding box center [304, 241] width 162 height 6
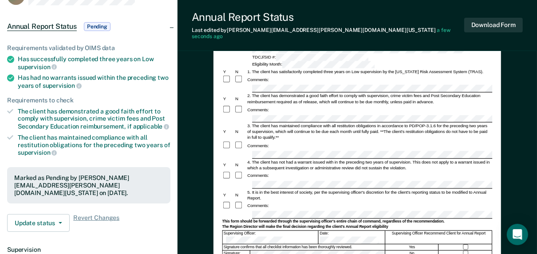
click at [273, 244] on div "Signature confirms that all checklist information has been thoroughly reviewed." at bounding box center [304, 247] width 162 height 6
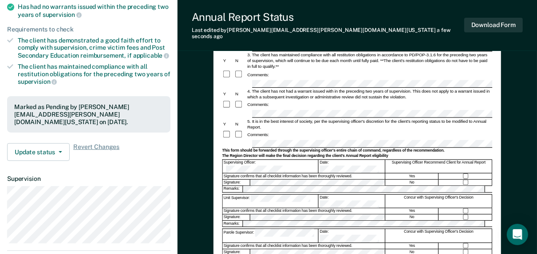
scroll to position [177, 0]
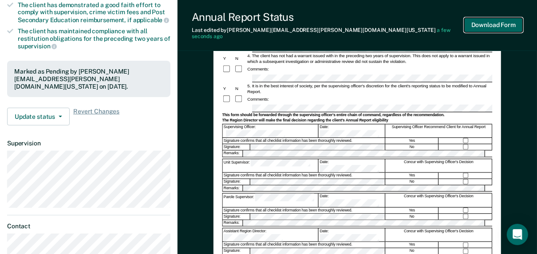
click at [493, 23] on button "Download Form" at bounding box center [493, 25] width 59 height 15
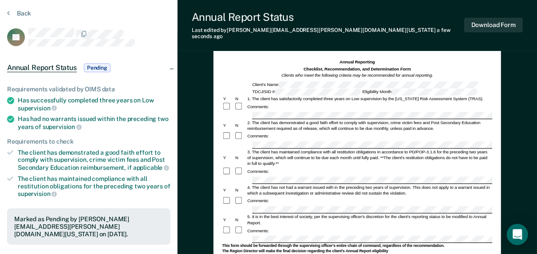
scroll to position [0, 0]
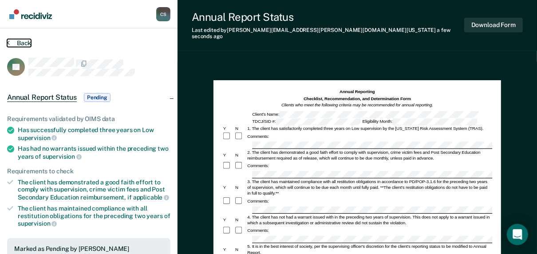
click at [27, 41] on button "Back" at bounding box center [19, 43] width 24 height 8
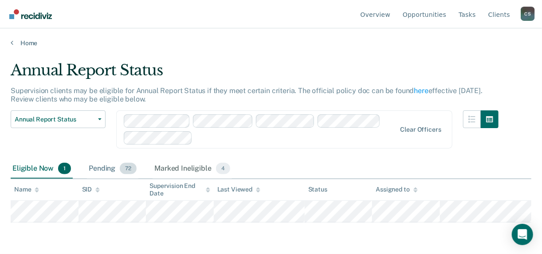
click at [96, 170] on div "Pending 72" at bounding box center [112, 169] width 51 height 20
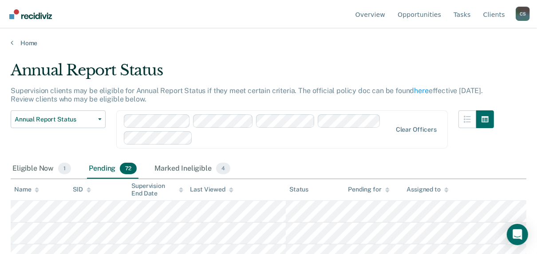
click at [23, 188] on div "Name" at bounding box center [26, 190] width 25 height 8
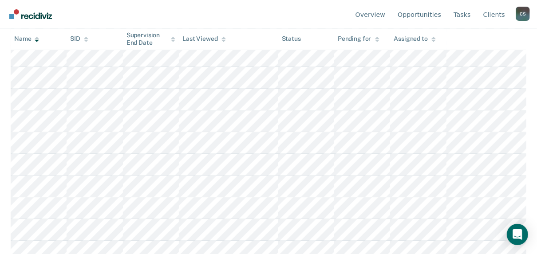
scroll to position [1511, 0]
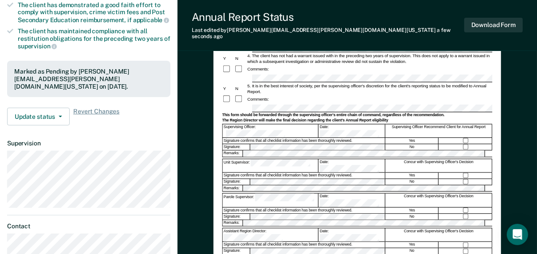
scroll to position [213, 0]
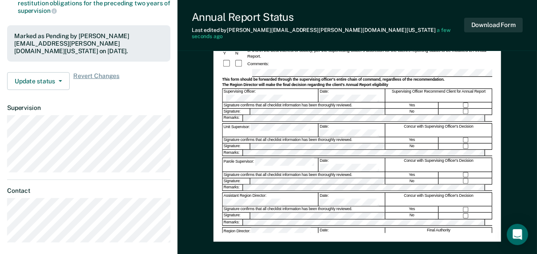
click at [245, 193] on div "Assistant Region Director:" at bounding box center [271, 199] width 96 height 13
click at [261, 227] on div "Region Director: Date: Final Authority" at bounding box center [357, 234] width 270 height 14
click at [476, 24] on button "Download Form" at bounding box center [493, 25] width 59 height 15
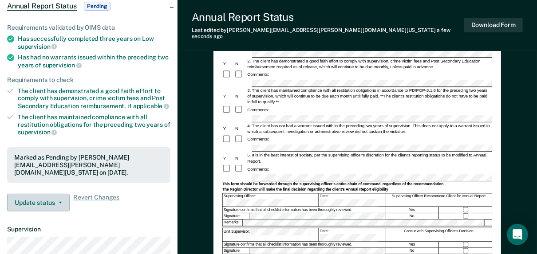
scroll to position [0, 0]
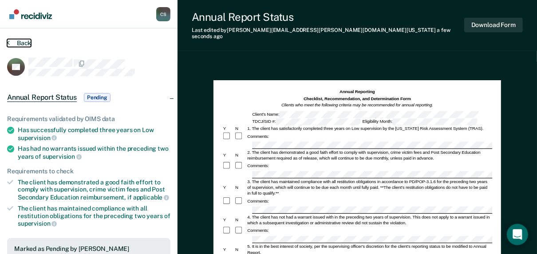
click at [22, 43] on button "Back" at bounding box center [19, 43] width 24 height 8
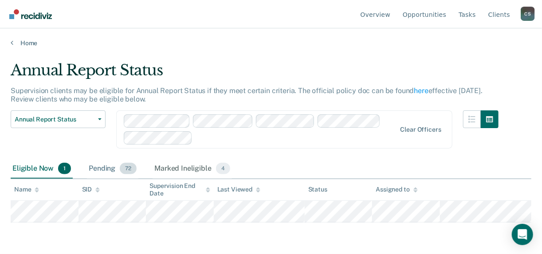
click at [97, 169] on div "Pending 72" at bounding box center [112, 169] width 51 height 20
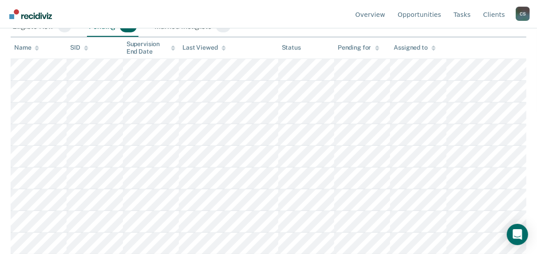
scroll to position [35, 0]
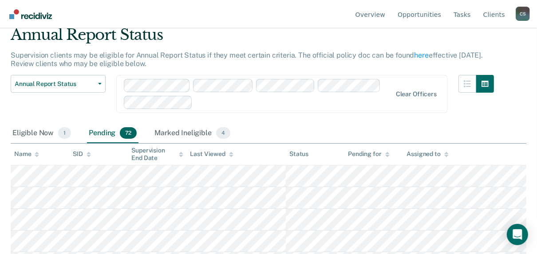
click at [29, 153] on div "Name" at bounding box center [26, 154] width 25 height 8
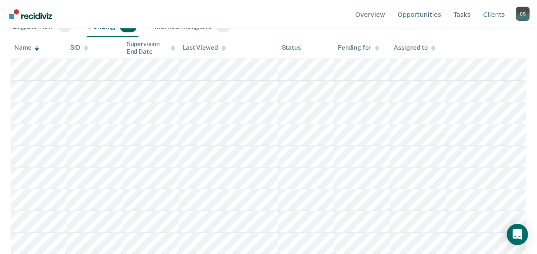
scroll to position [0, 0]
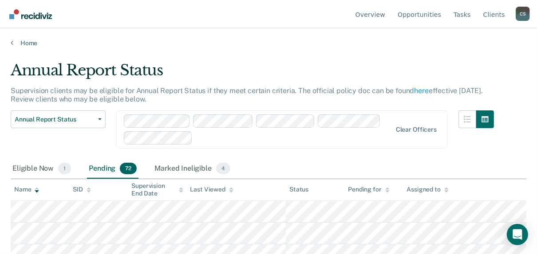
click at [392, 119] on div at bounding box center [258, 129] width 268 height 30
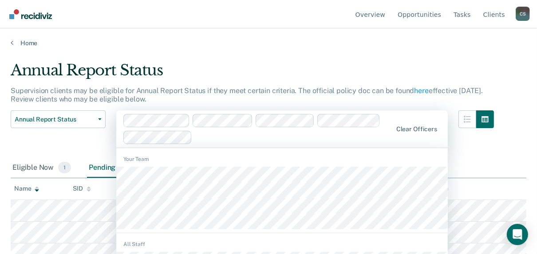
scroll to position [27, 0]
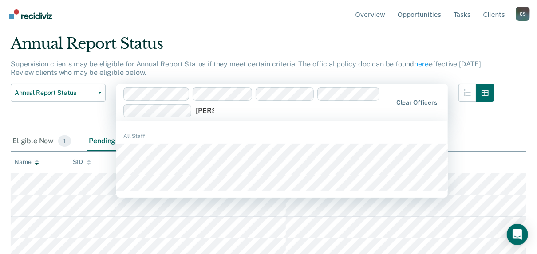
type input "briana"
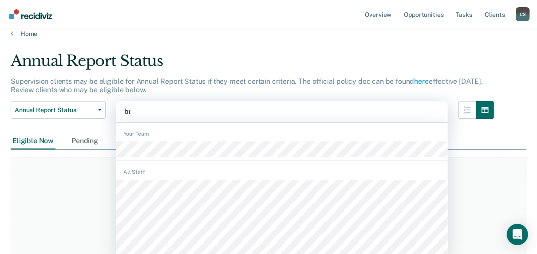
scroll to position [10, 0]
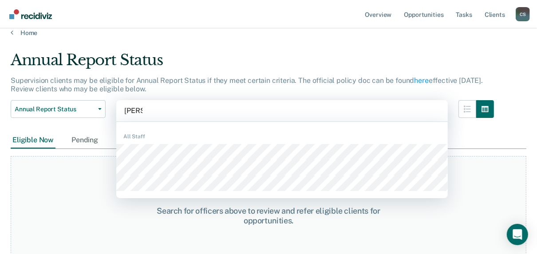
type input "briana"
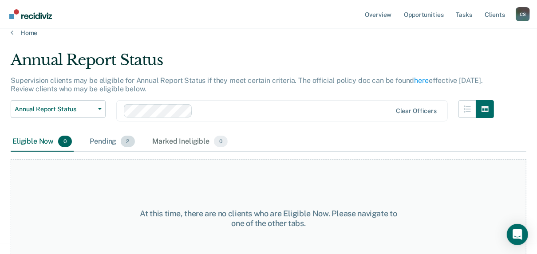
click at [105, 142] on div "Pending 2" at bounding box center [112, 142] width 48 height 20
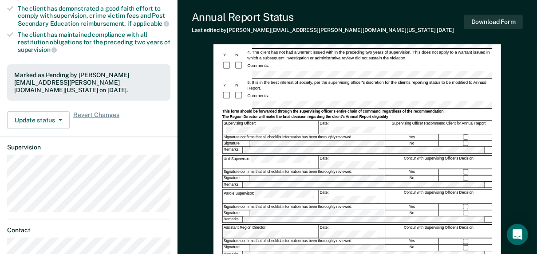
scroll to position [177, 0]
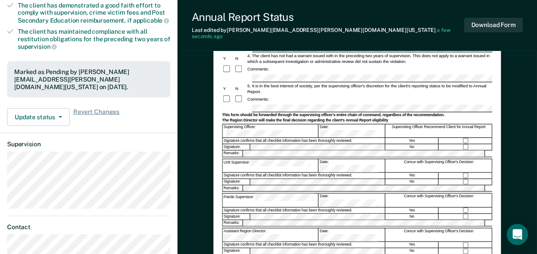
click at [244, 242] on div "Signature confirms that all checklist information has been thoroughly reviewed." at bounding box center [304, 245] width 162 height 6
click at [496, 25] on button "Download Form" at bounding box center [493, 25] width 59 height 15
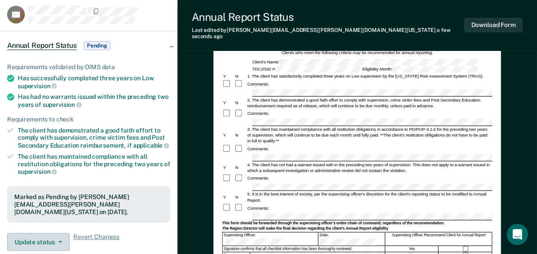
scroll to position [0, 0]
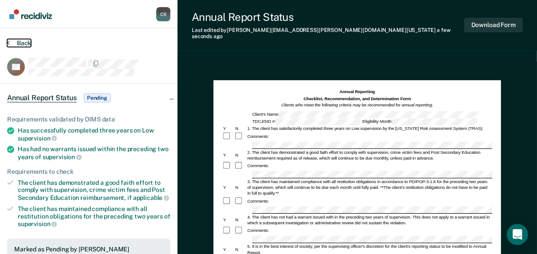
click at [23, 44] on button "Back" at bounding box center [19, 43] width 24 height 8
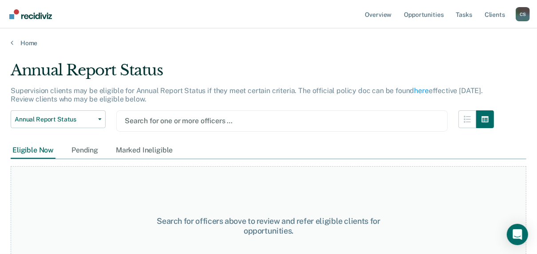
click at [181, 120] on div at bounding box center [282, 121] width 315 height 10
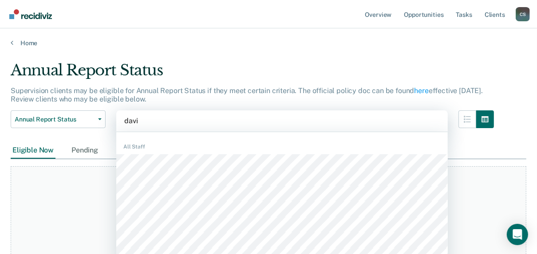
type input "[PERSON_NAME]"
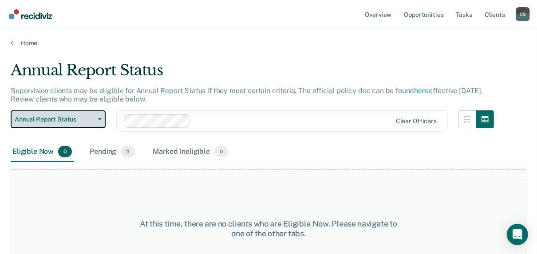
click at [87, 122] on span "Annual Report Status" at bounding box center [55, 120] width 80 height 8
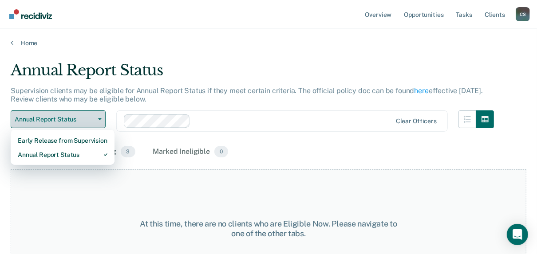
click at [66, 116] on span "Annual Report Status" at bounding box center [55, 120] width 80 height 8
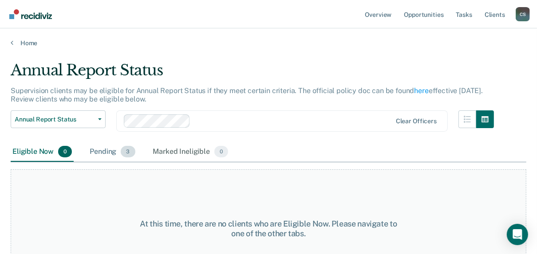
click at [106, 152] on div "Pending 3" at bounding box center [112, 152] width 49 height 20
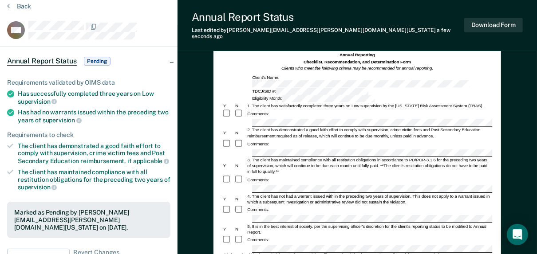
scroll to position [142, 0]
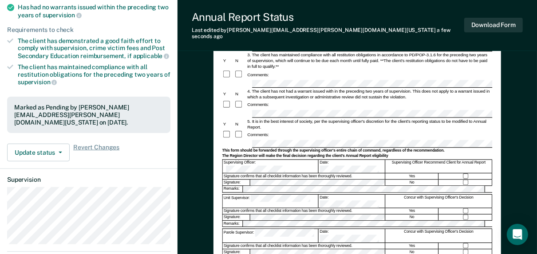
click at [272, 208] on div "Signature confirms that all checklist information has been thoroughly reviewed." at bounding box center [304, 211] width 162 height 6
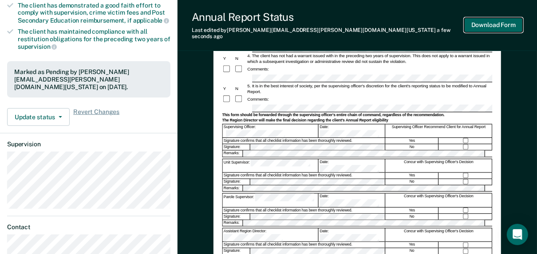
click at [504, 23] on button "Download Form" at bounding box center [493, 25] width 59 height 15
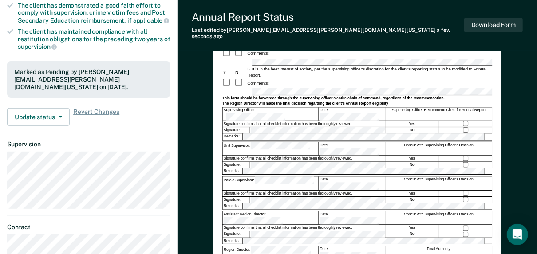
scroll to position [0, 0]
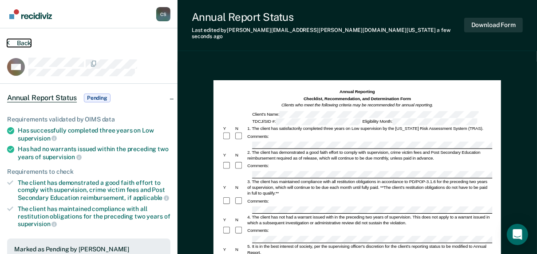
click at [16, 42] on button "Back" at bounding box center [19, 43] width 24 height 8
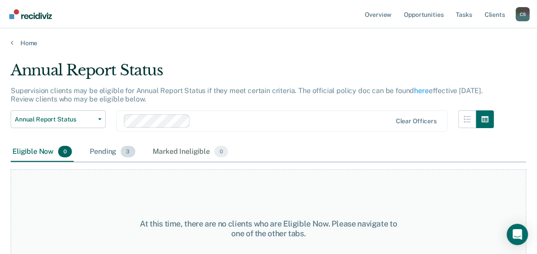
click at [114, 152] on div "Pending 3" at bounding box center [112, 152] width 49 height 20
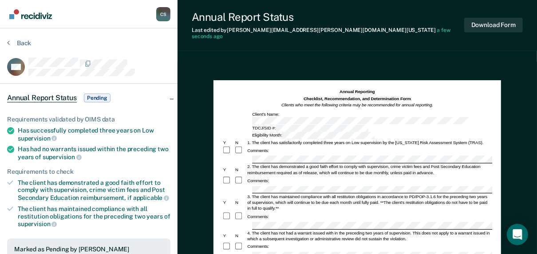
click at [271, 194] on div "3. The client has maintained compliance with all restitution obligations in acc…" at bounding box center [369, 202] width 246 height 17
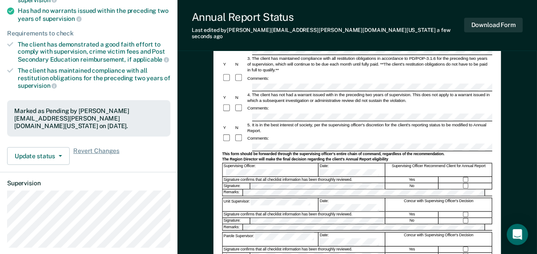
scroll to position [142, 0]
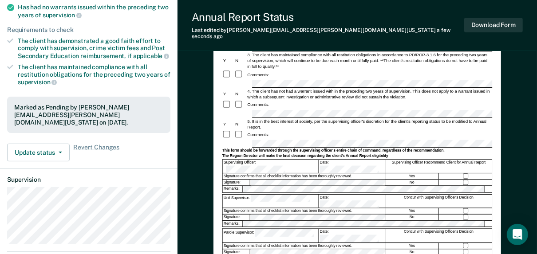
click at [488, 25] on button "Download Form" at bounding box center [493, 25] width 59 height 15
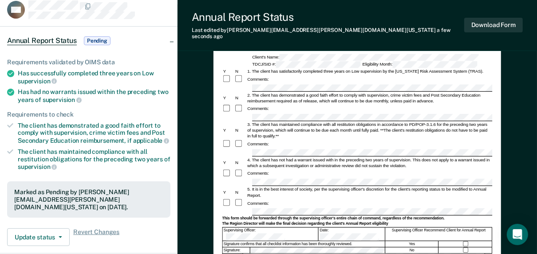
scroll to position [0, 0]
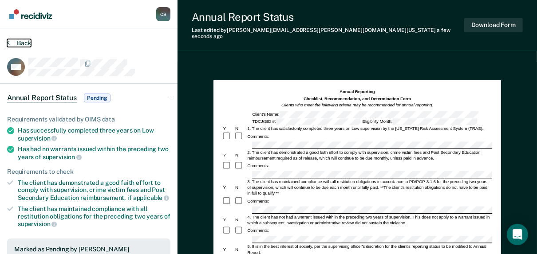
click at [27, 44] on button "Back" at bounding box center [19, 43] width 24 height 8
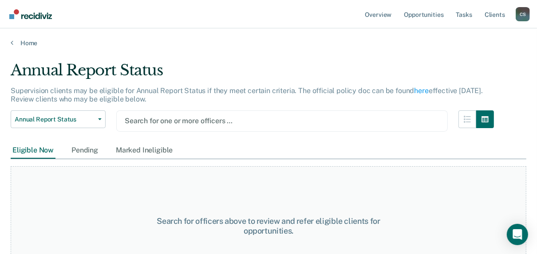
click at [182, 121] on div at bounding box center [282, 121] width 315 height 10
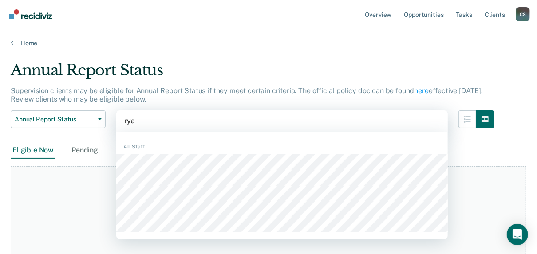
type input "ryan"
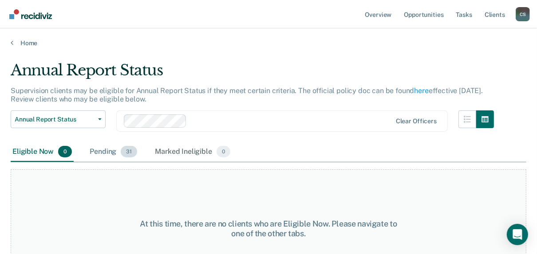
click at [110, 153] on div "Pending 31" at bounding box center [113, 152] width 51 height 20
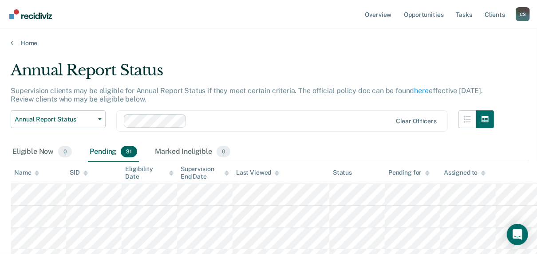
click at [26, 169] on div "Name" at bounding box center [26, 173] width 25 height 8
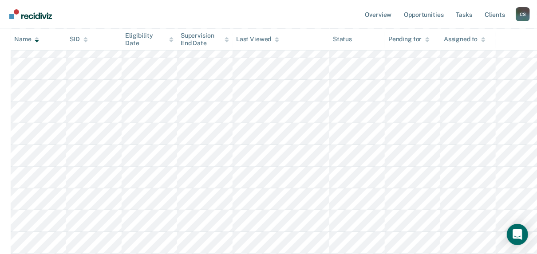
scroll to position [497, 0]
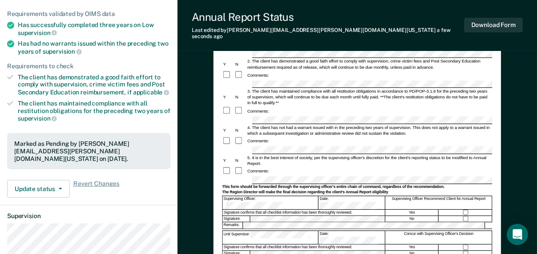
scroll to position [106, 0]
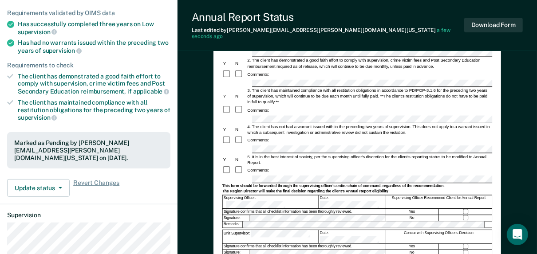
click at [256, 195] on div "Supervising Officer:" at bounding box center [271, 201] width 96 height 13
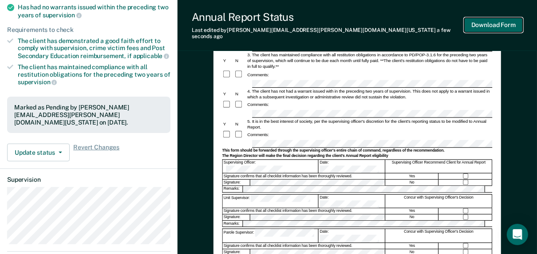
click at [486, 18] on button "Download Form" at bounding box center [493, 25] width 59 height 15
